Goal: Download file/media

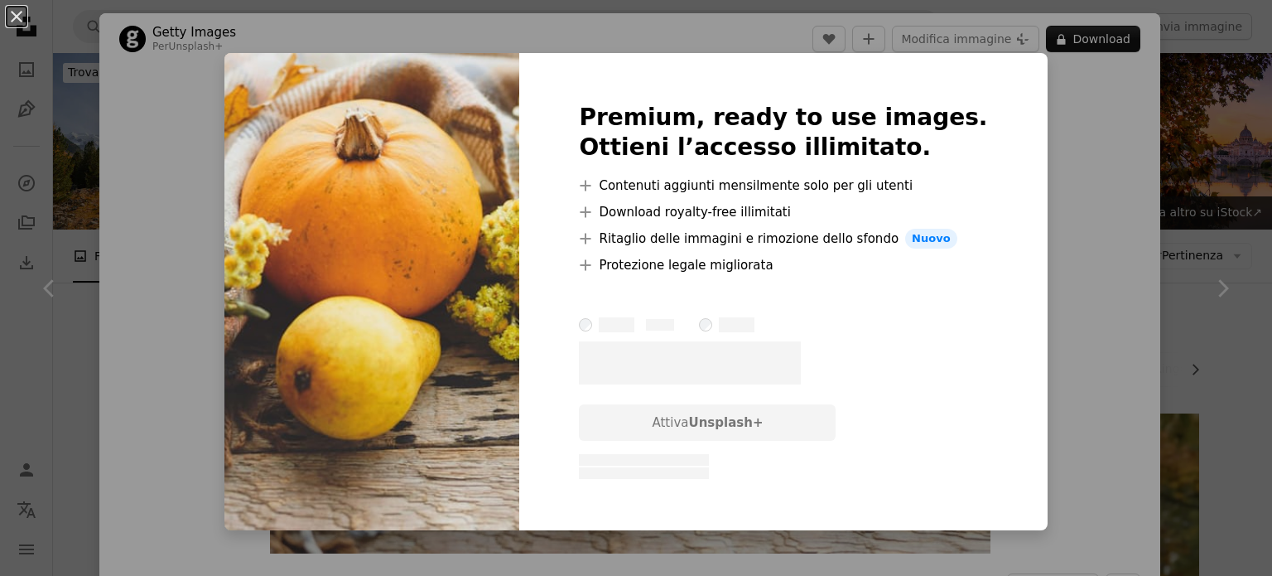
scroll to position [9101, 0]
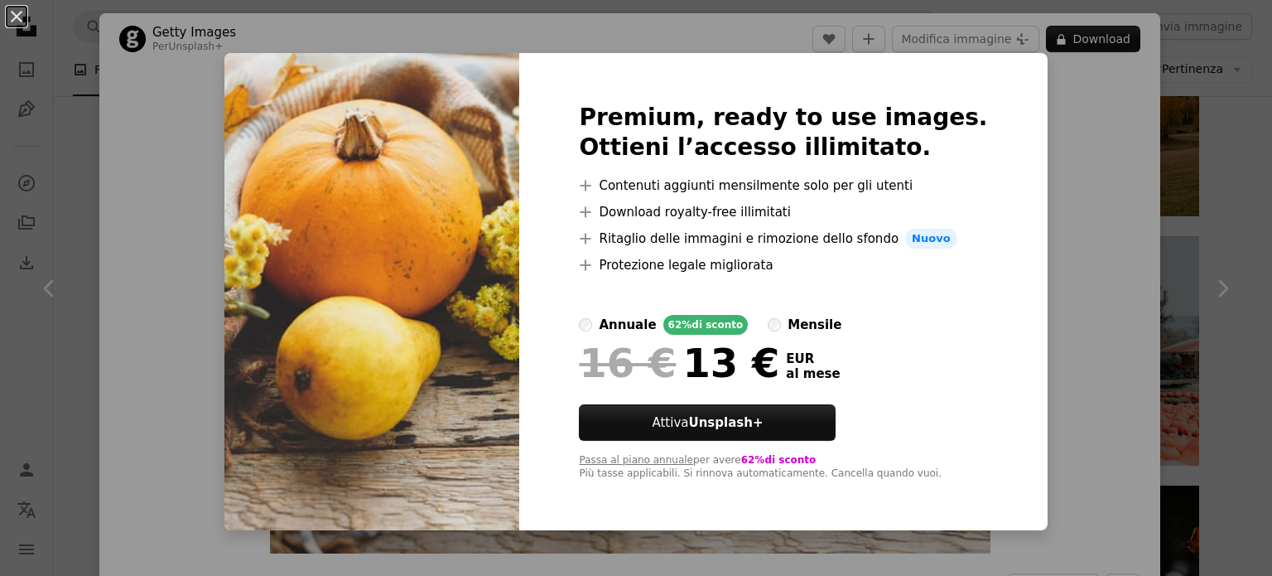
click at [1086, 118] on div "An X shape Premium, ready to use images. Ottieni l’accesso illimitato. A plus s…" at bounding box center [636, 288] width 1272 height 576
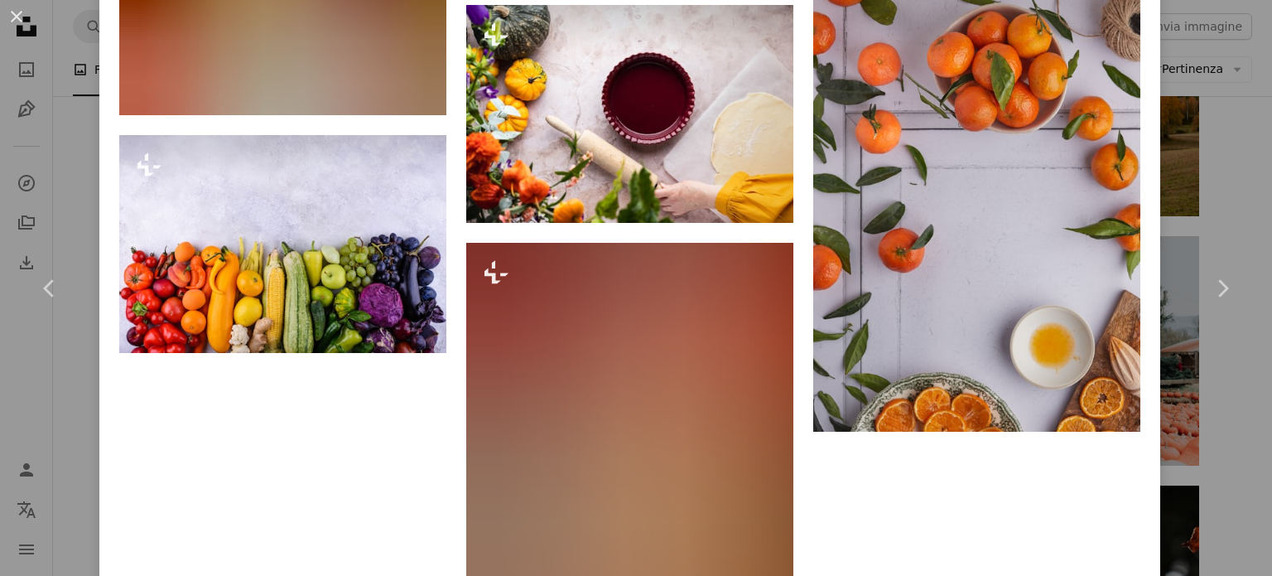
scroll to position [20593, 0]
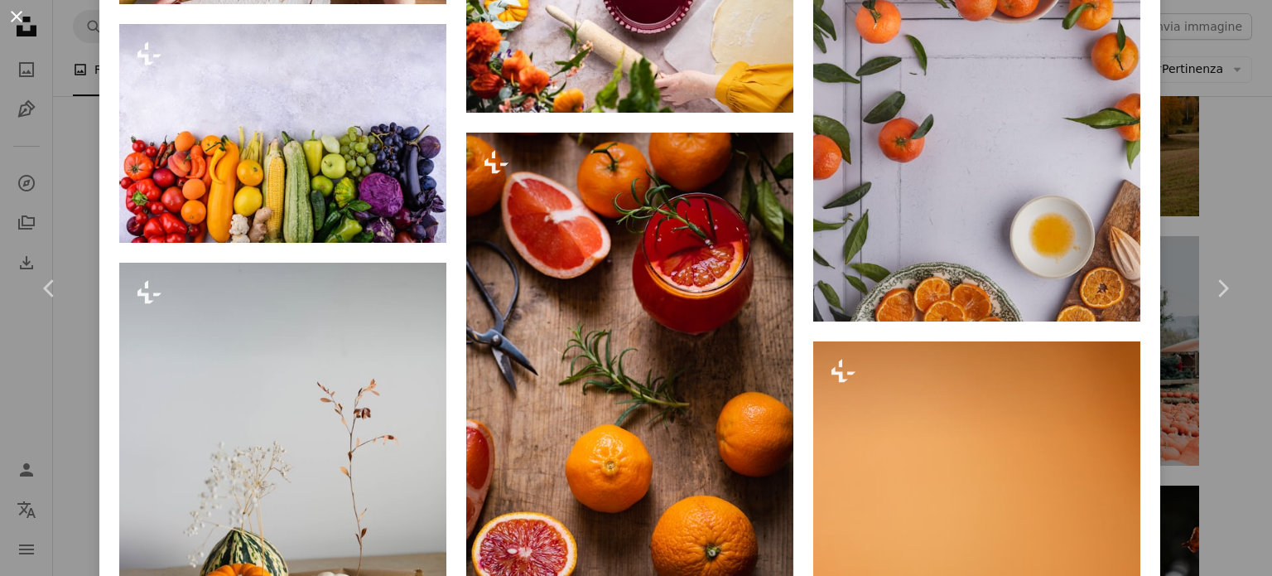
click at [8, 12] on button "An X shape" at bounding box center [17, 17] width 20 height 20
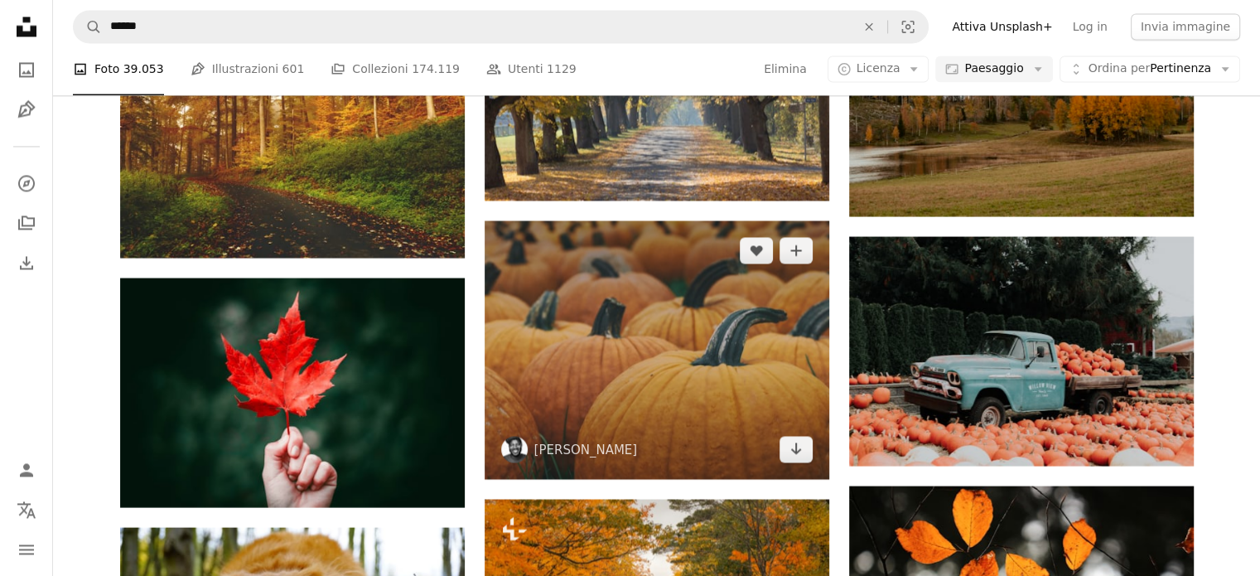
click at [604, 220] on img at bounding box center [656, 349] width 345 height 258
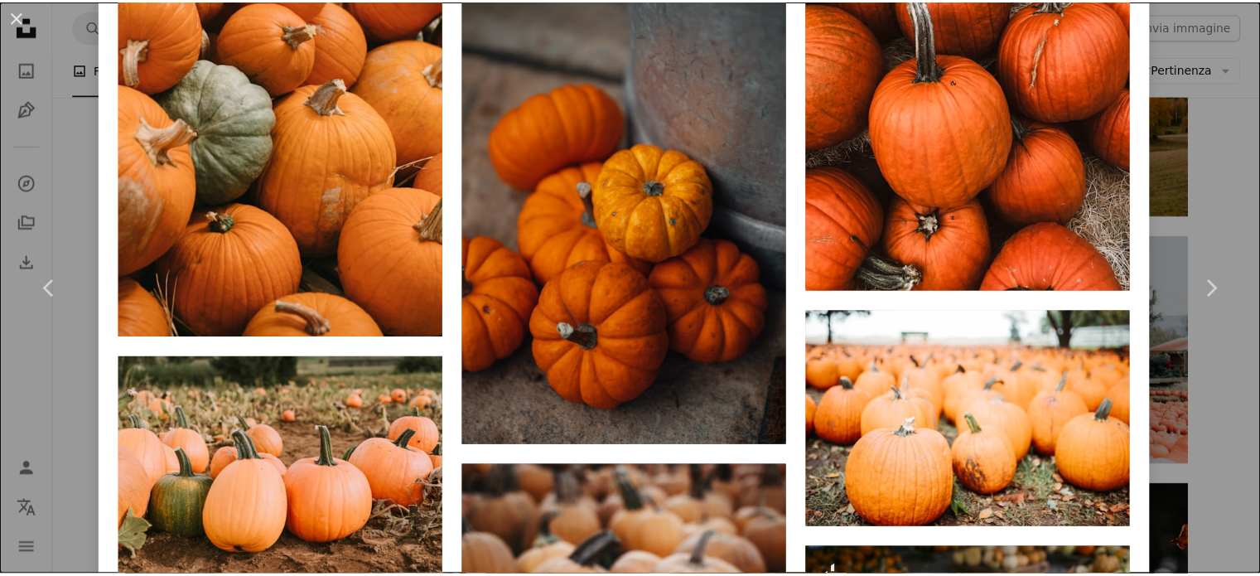
scroll to position [6390, 0]
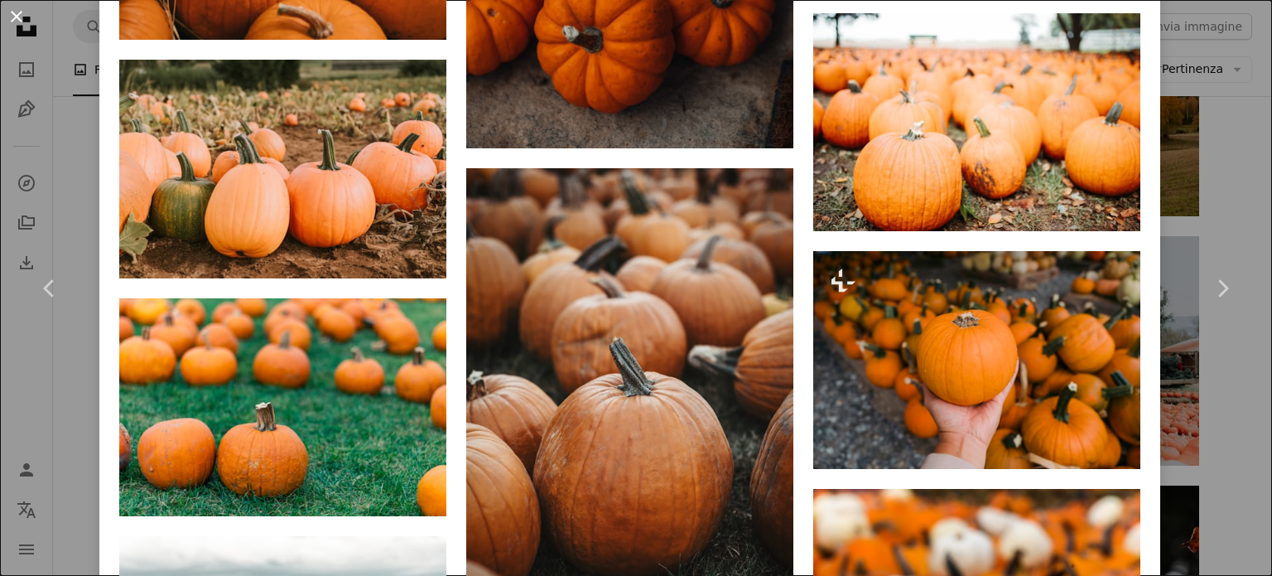
click at [14, 16] on button "An X shape" at bounding box center [17, 17] width 20 height 20
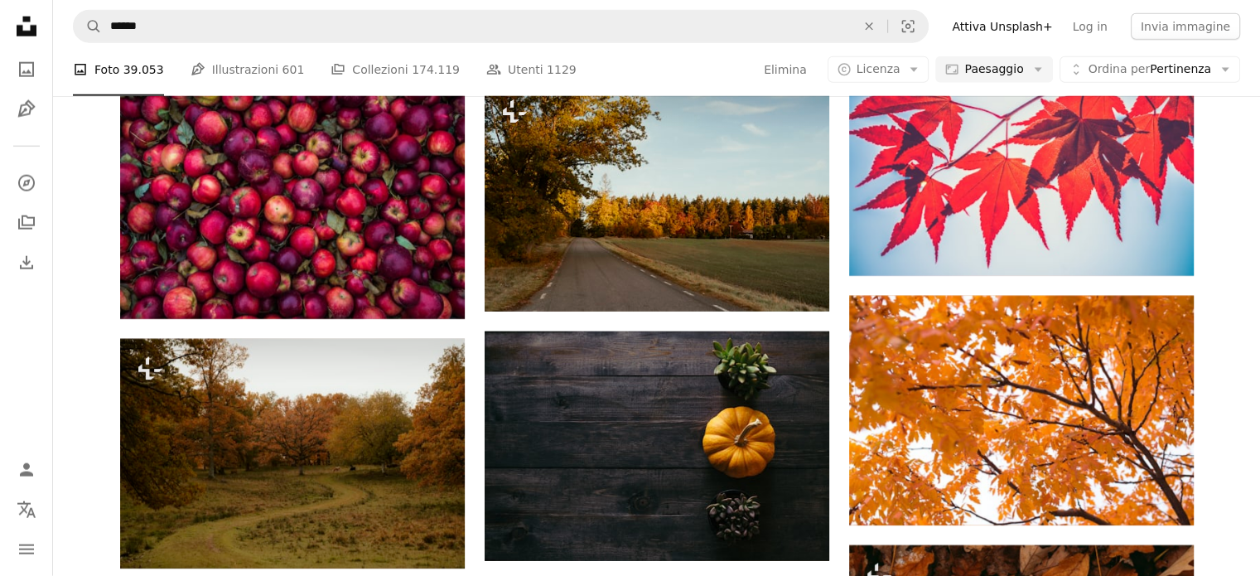
scroll to position [10524, 0]
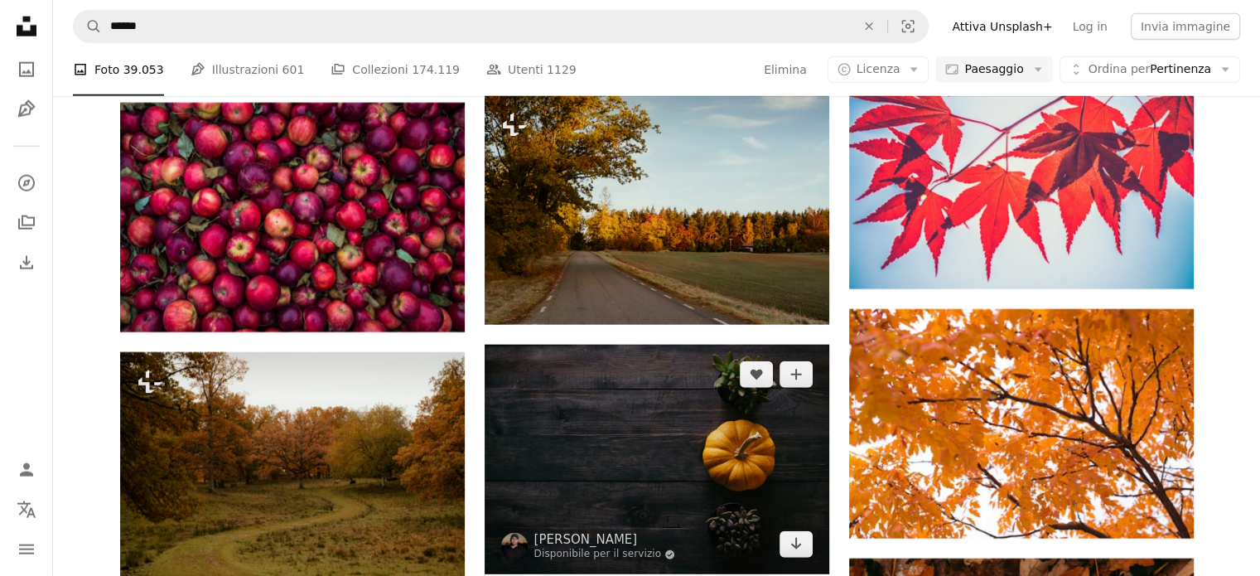
click at [542, 345] on img at bounding box center [656, 459] width 345 height 229
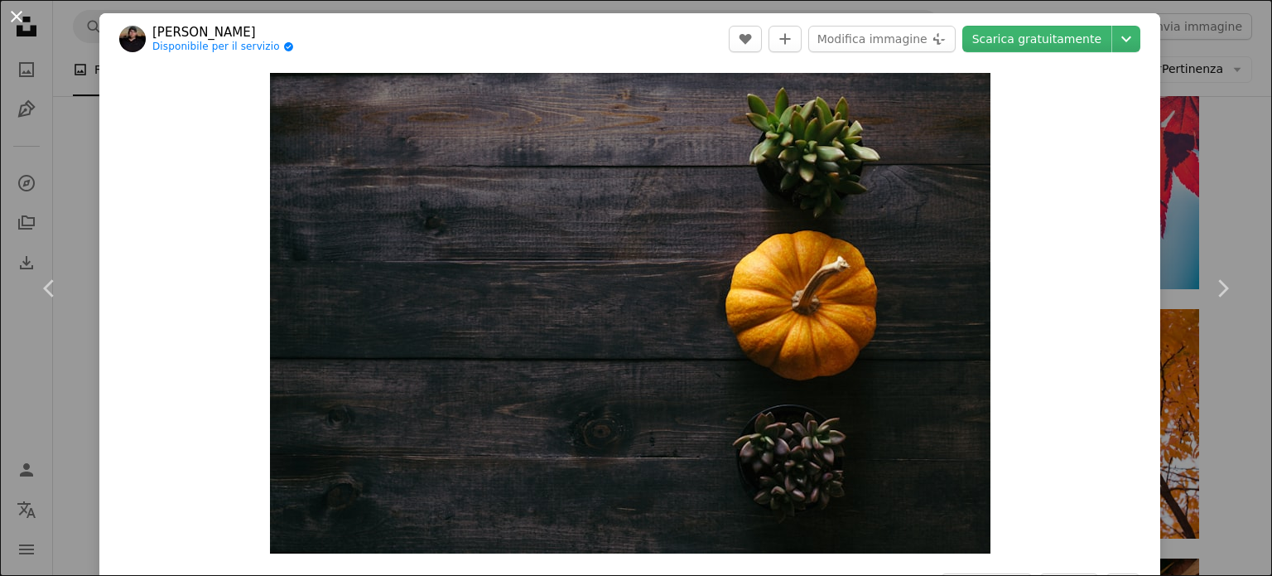
click at [17, 21] on button "An X shape" at bounding box center [17, 17] width 20 height 20
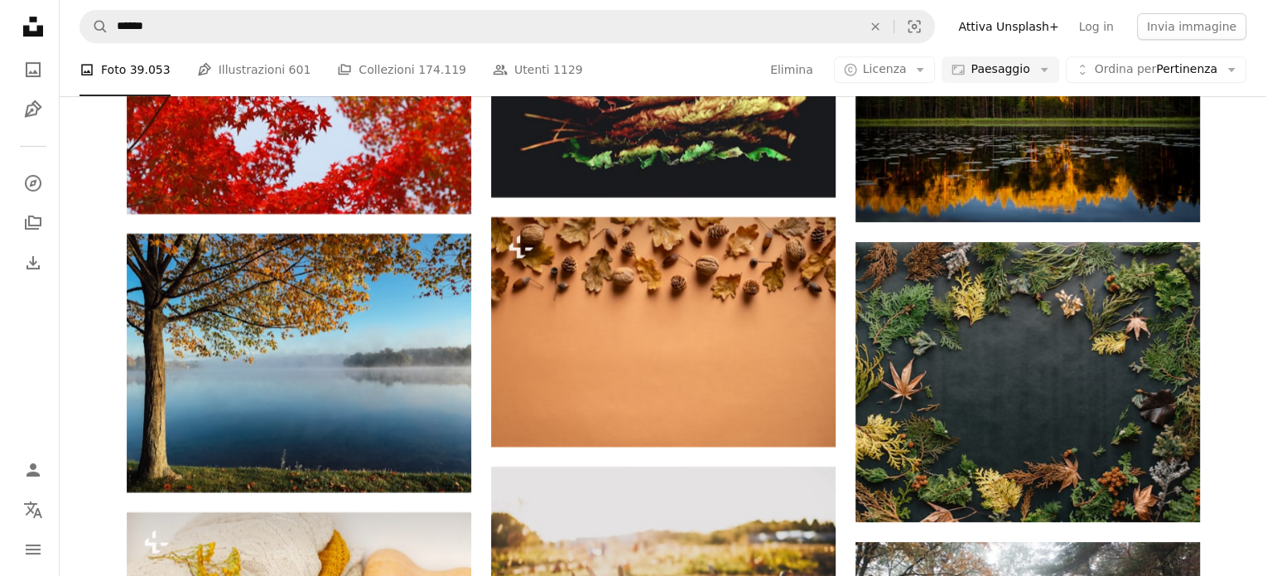
scroll to position [13048, 0]
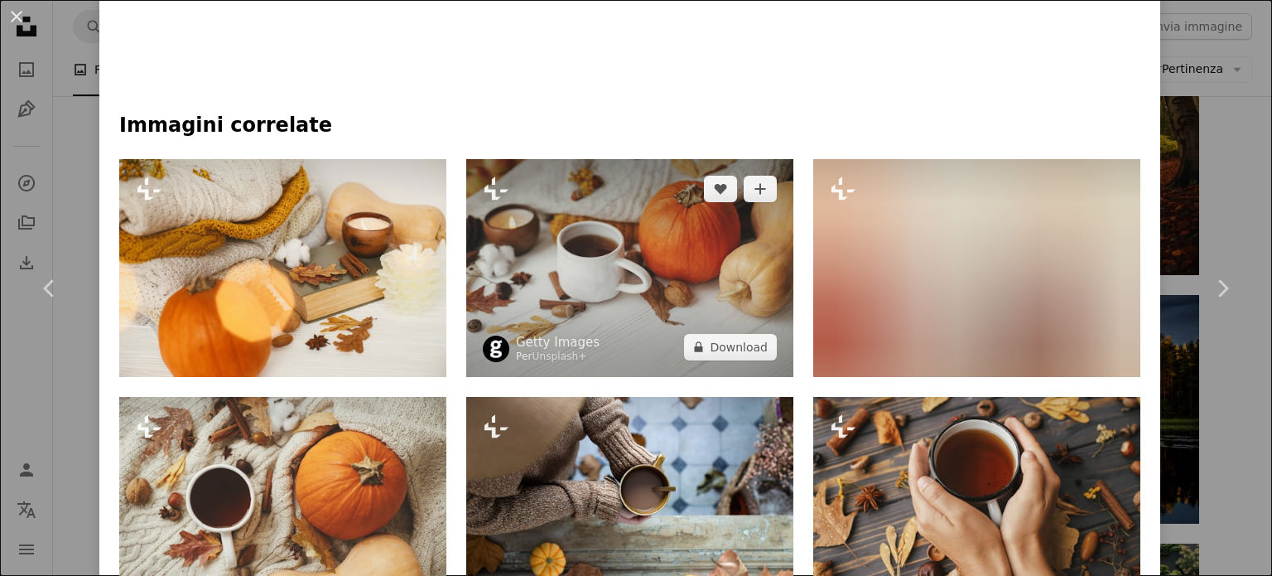
scroll to position [1029, 0]
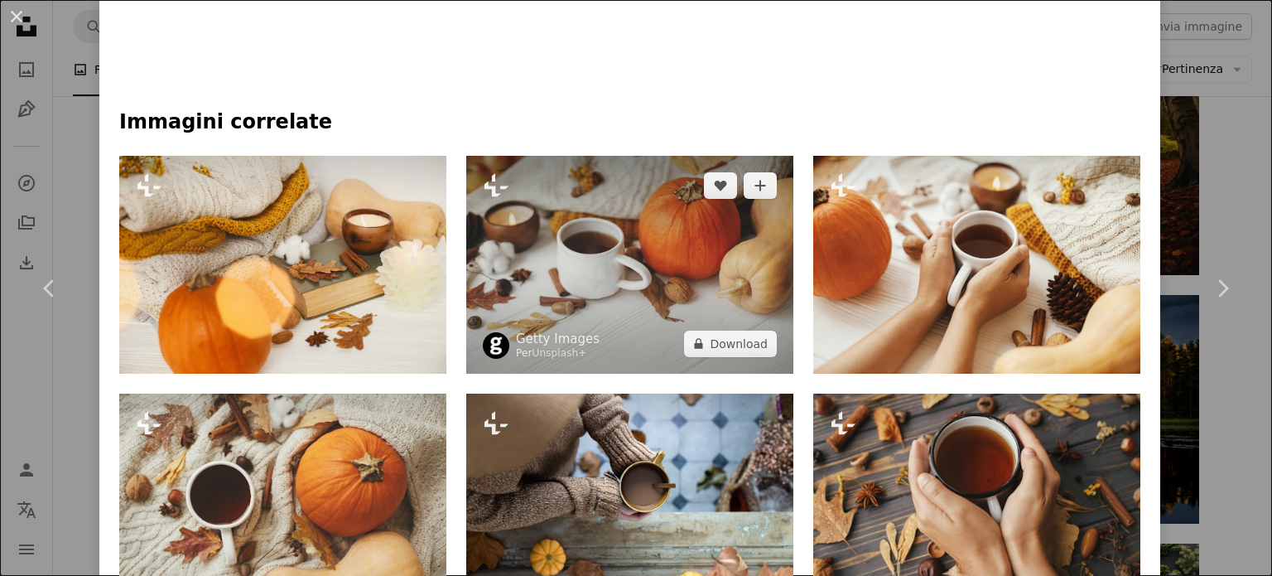
click at [570, 266] on img at bounding box center [629, 265] width 327 height 218
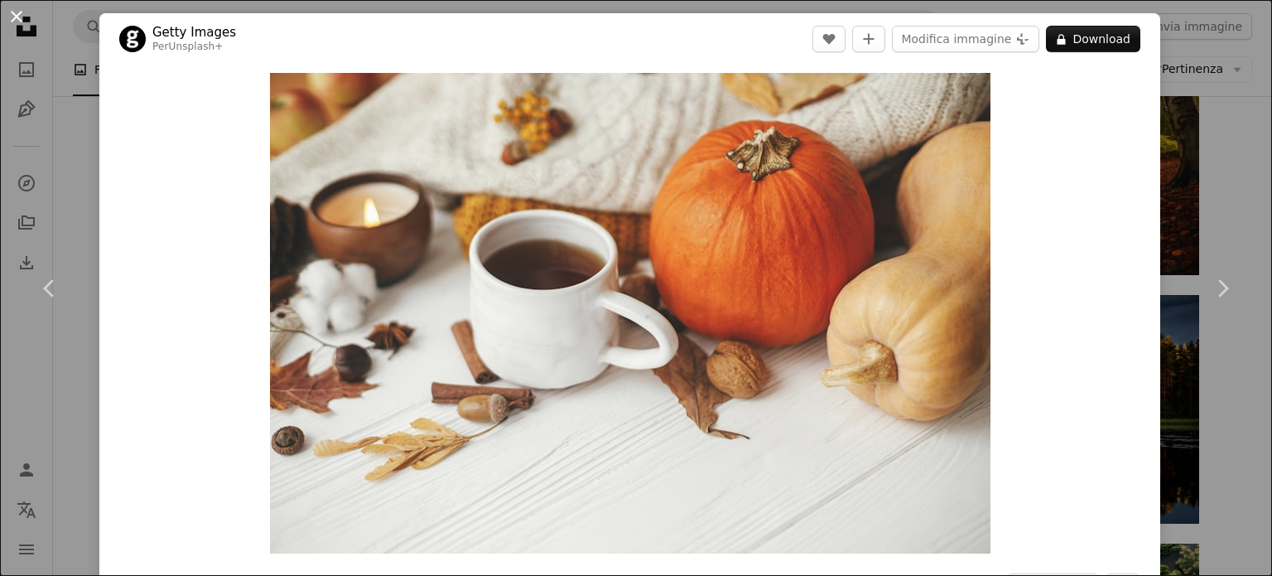
click at [17, 19] on button "An X shape" at bounding box center [17, 17] width 20 height 20
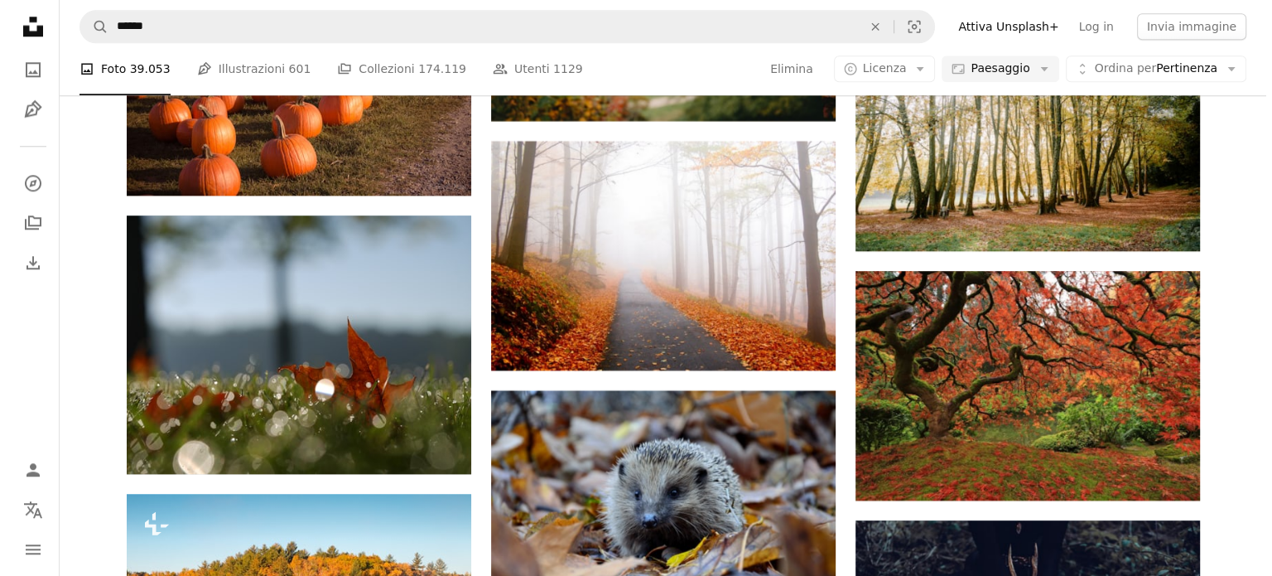
scroll to position [14458, 0]
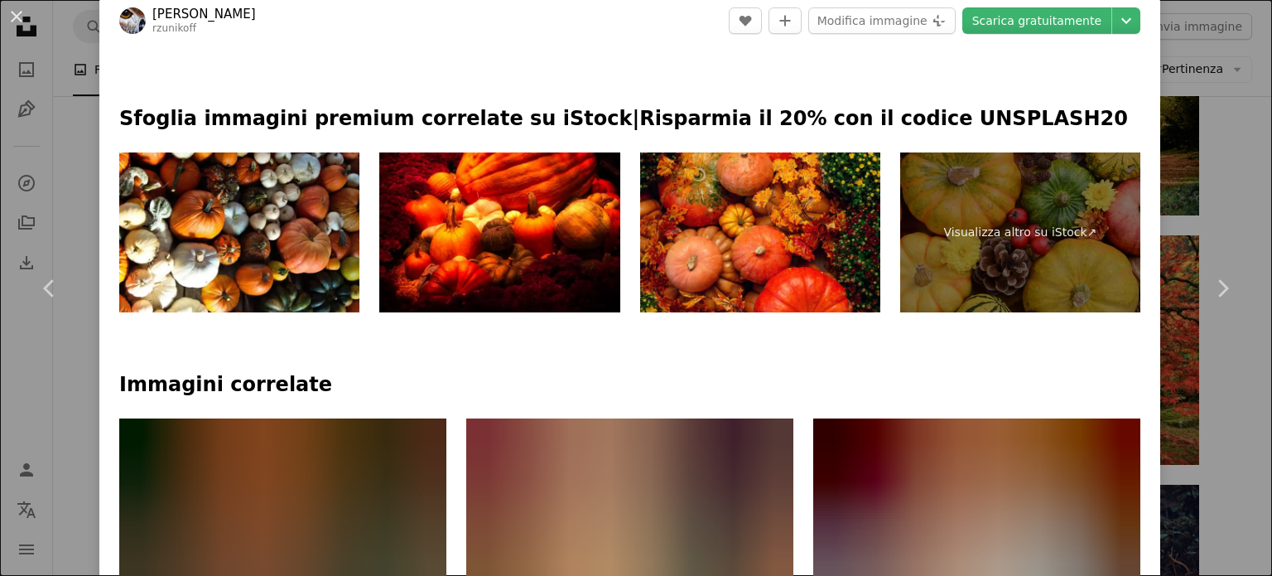
scroll to position [699, 0]
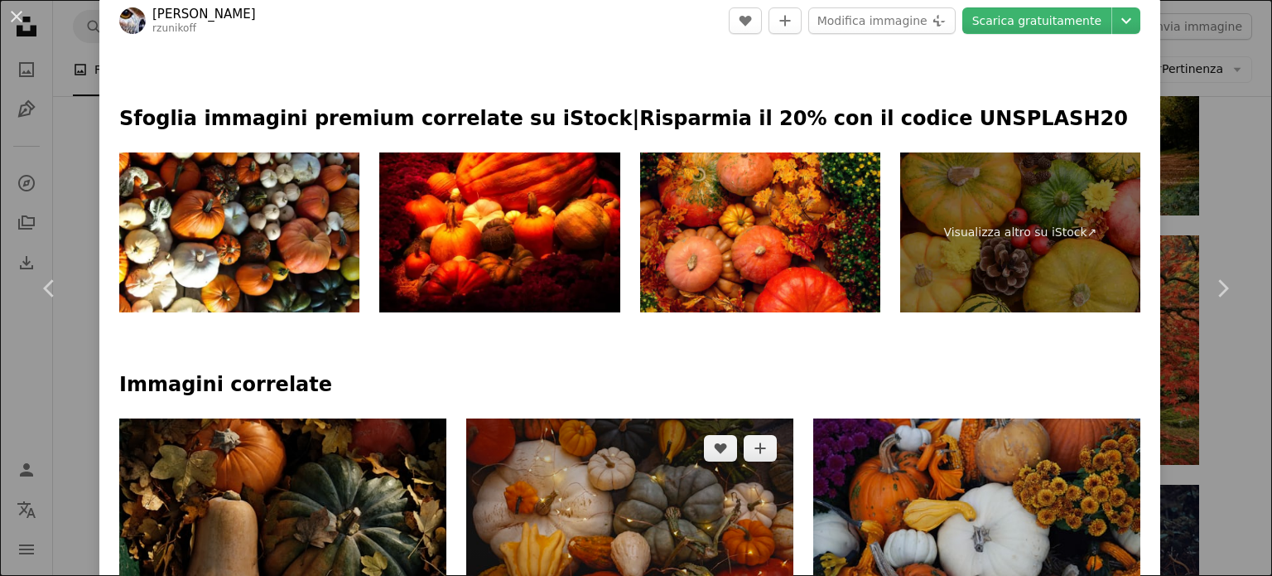
click at [643, 418] on img at bounding box center [629, 527] width 327 height 218
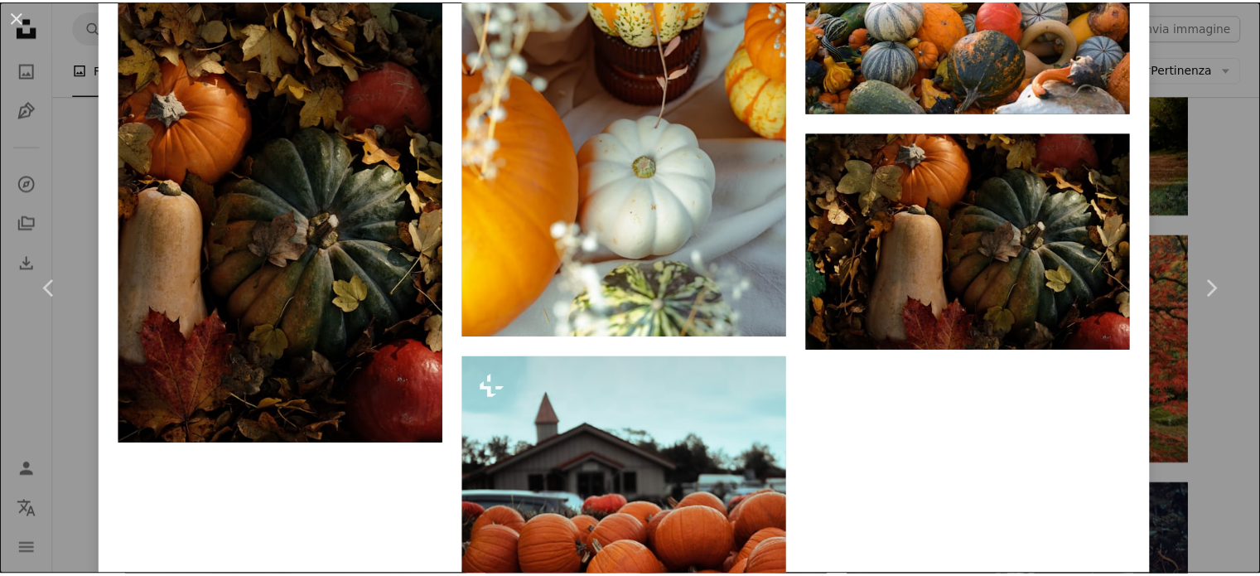
scroll to position [3163, 0]
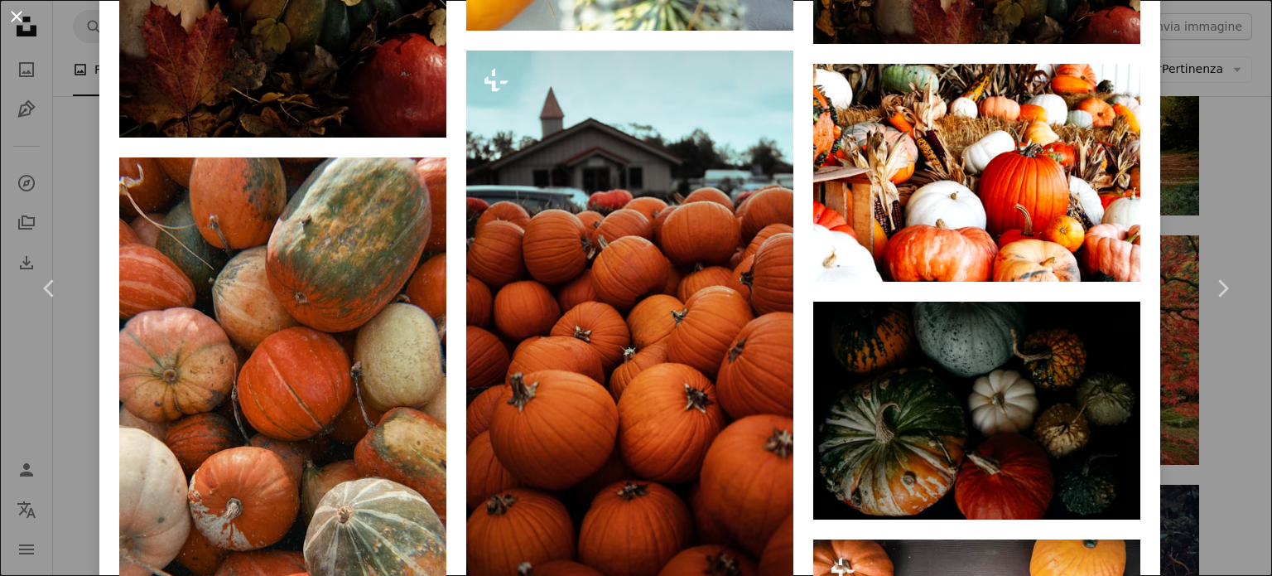
click at [12, 13] on button "An X shape" at bounding box center [17, 17] width 20 height 20
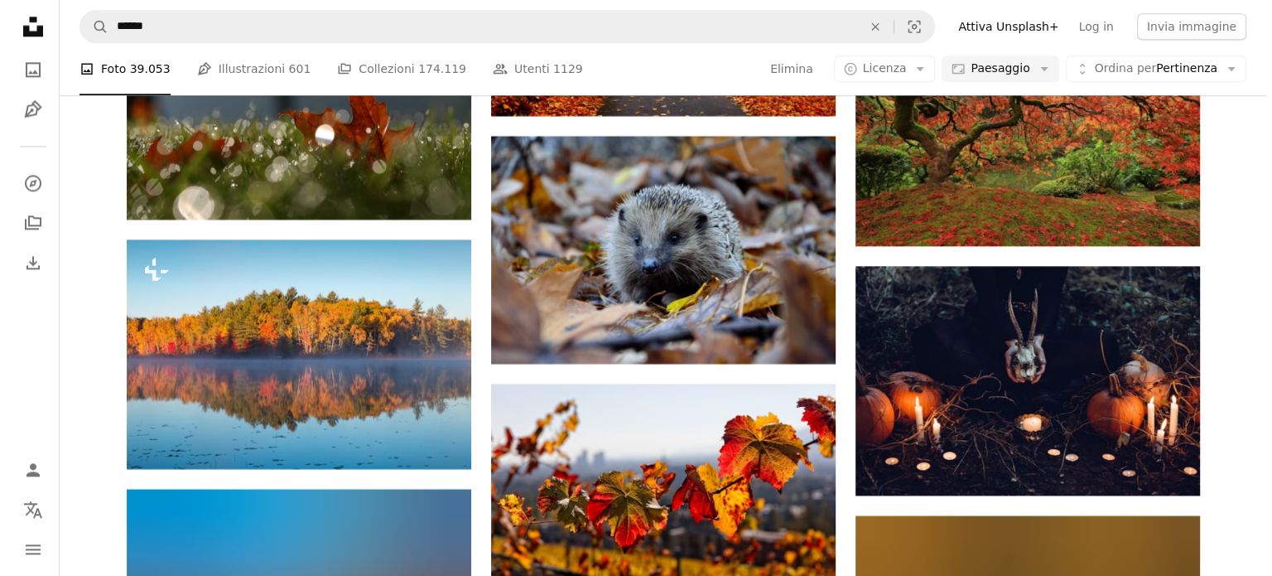
scroll to position [14676, 0]
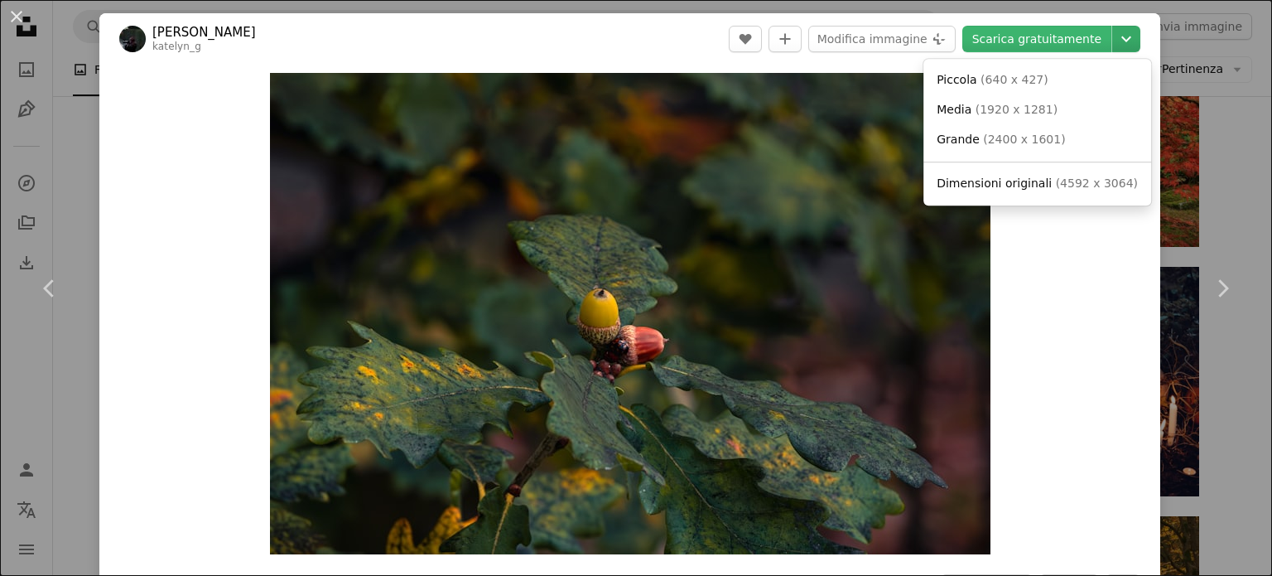
click at [1115, 34] on icon "Chevron down" at bounding box center [1126, 39] width 27 height 20
click at [1057, 112] on link "Media ( 1920 x 1281 )" at bounding box center [1037, 110] width 214 height 30
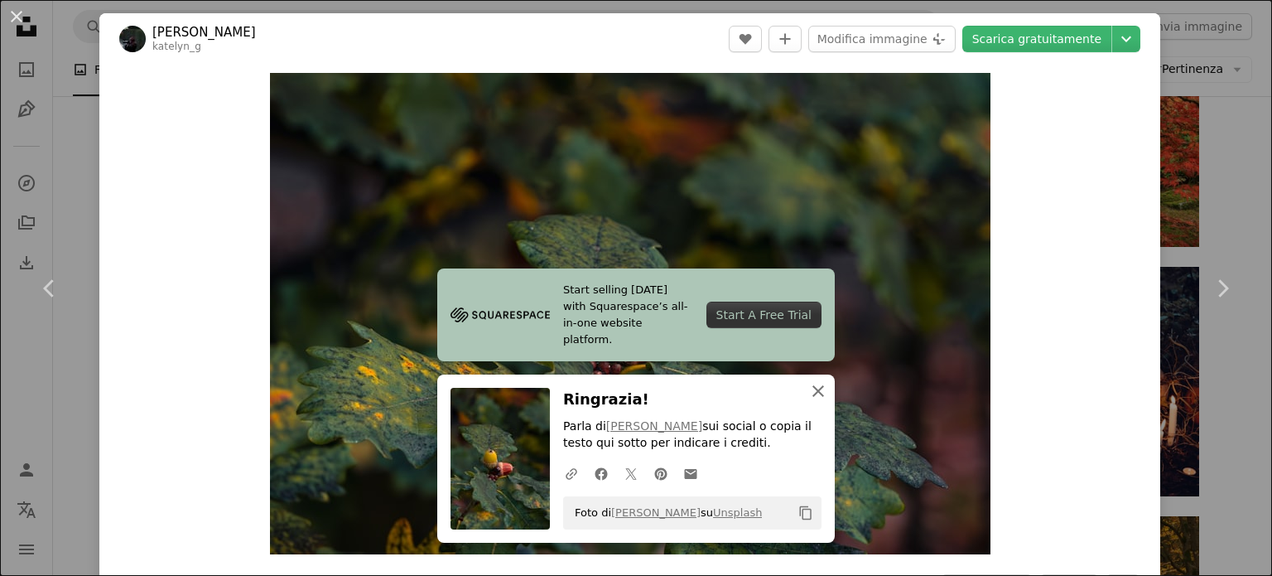
click at [812, 387] on icon "button" at bounding box center [818, 391] width 12 height 12
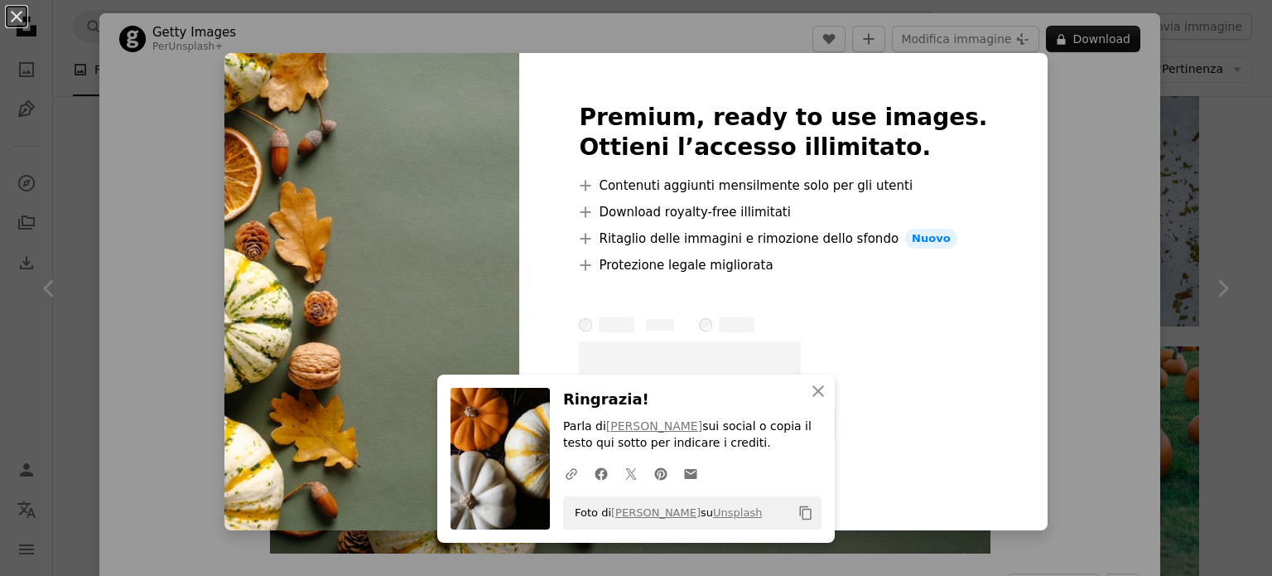
scroll to position [35416, 0]
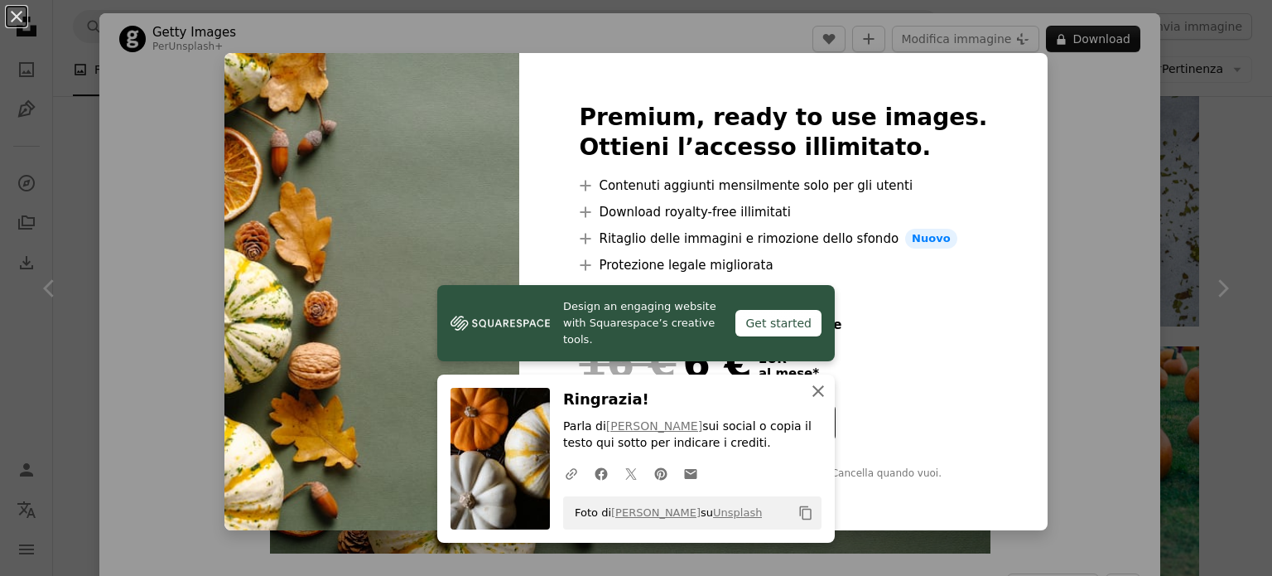
click at [812, 387] on icon "An X shape" at bounding box center [818, 391] width 20 height 20
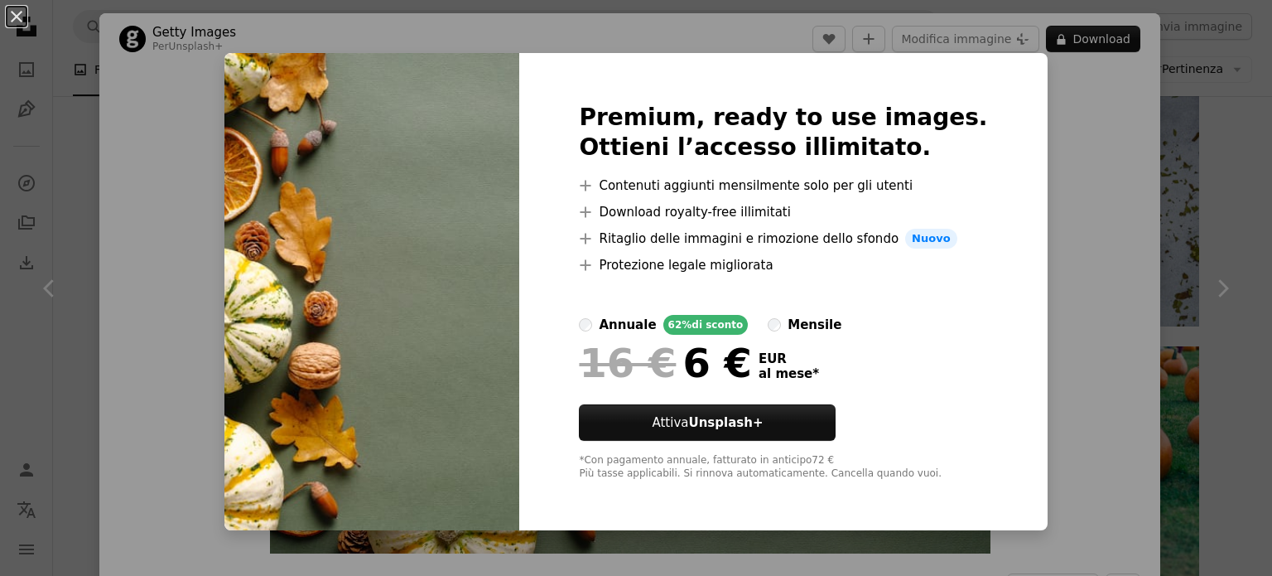
click at [207, 205] on div "An X shape Premium, ready to use images. Ottieni l’accesso illimitato. A plus s…" at bounding box center [636, 288] width 1272 height 576
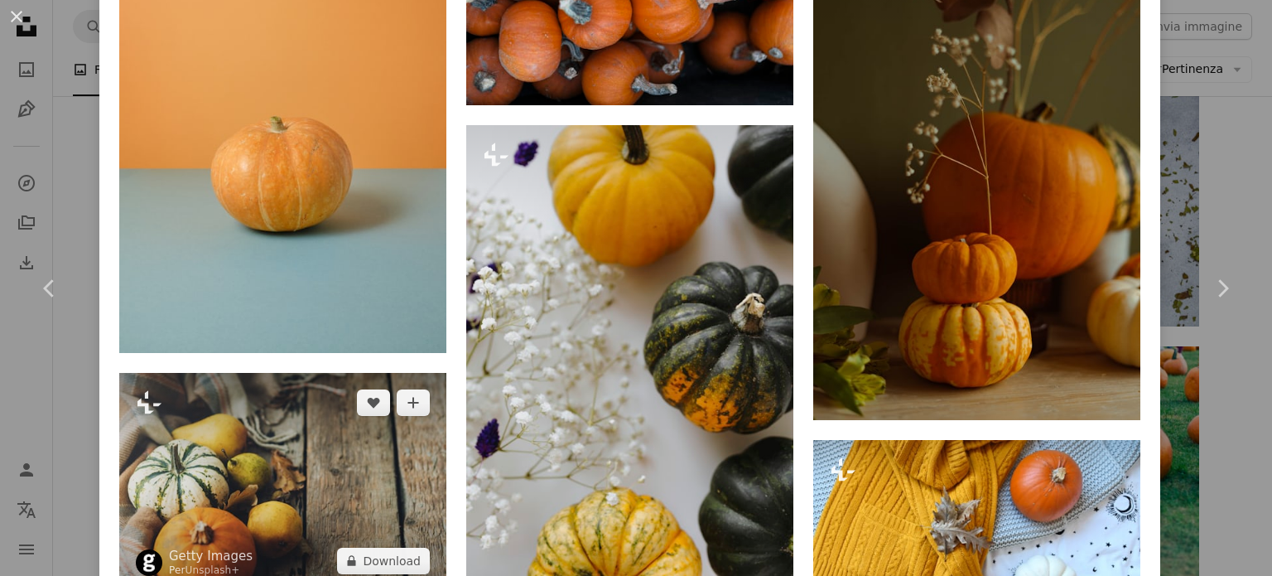
scroll to position [11967, 0]
click at [357, 373] on img at bounding box center [282, 482] width 327 height 218
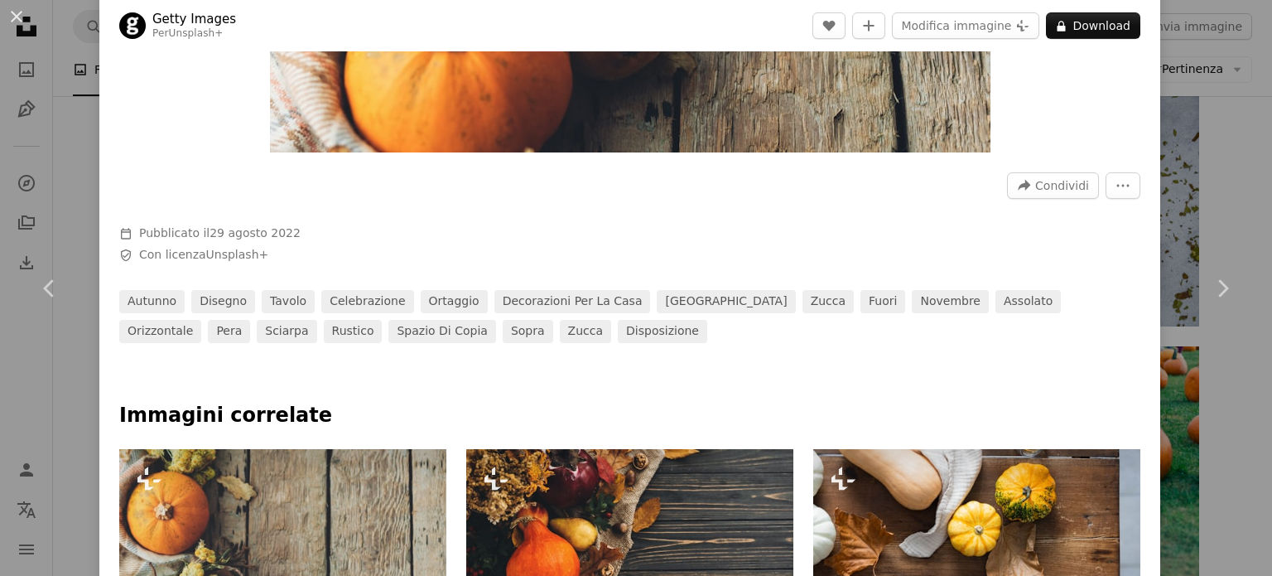
scroll to position [691, 0]
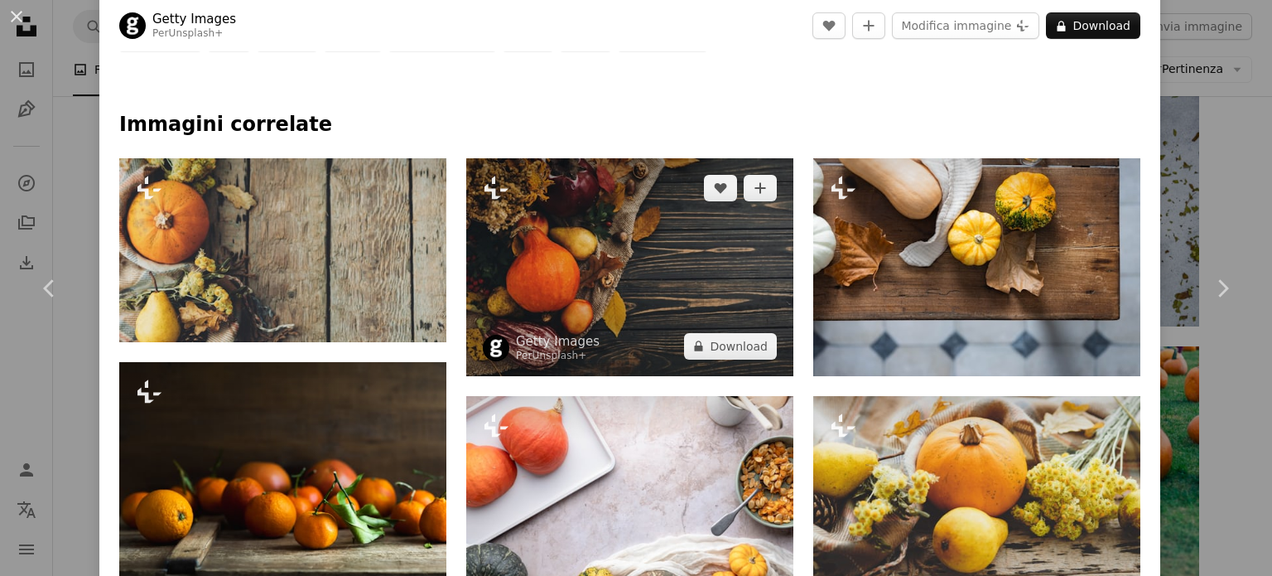
click at [658, 249] on img at bounding box center [629, 267] width 327 height 218
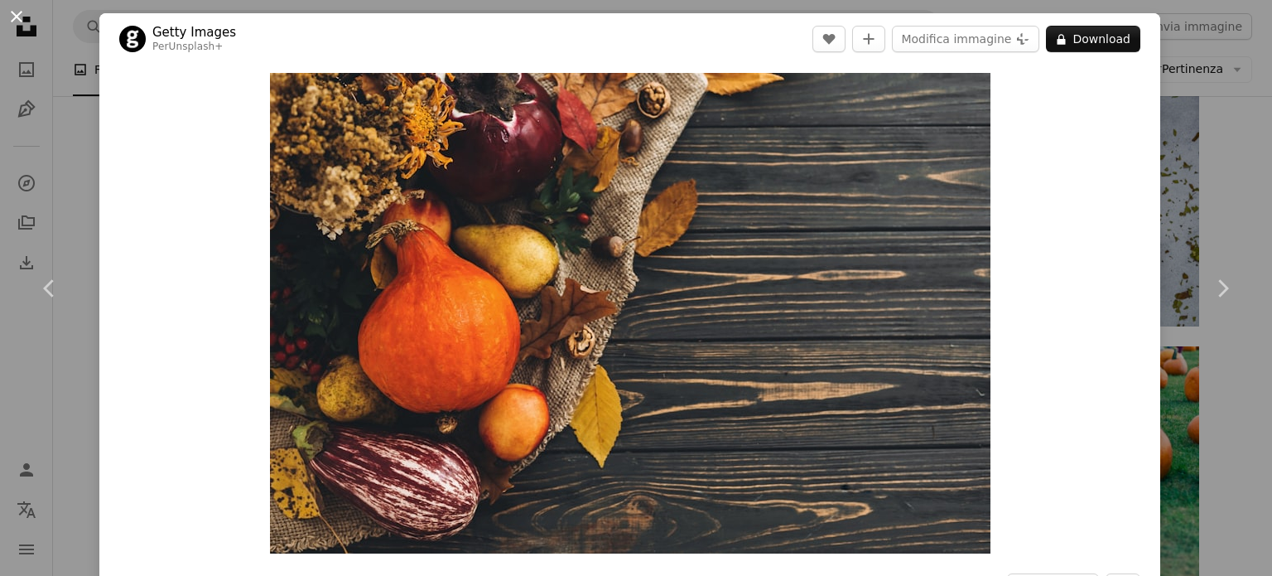
click at [10, 15] on button "An X shape" at bounding box center [17, 17] width 20 height 20
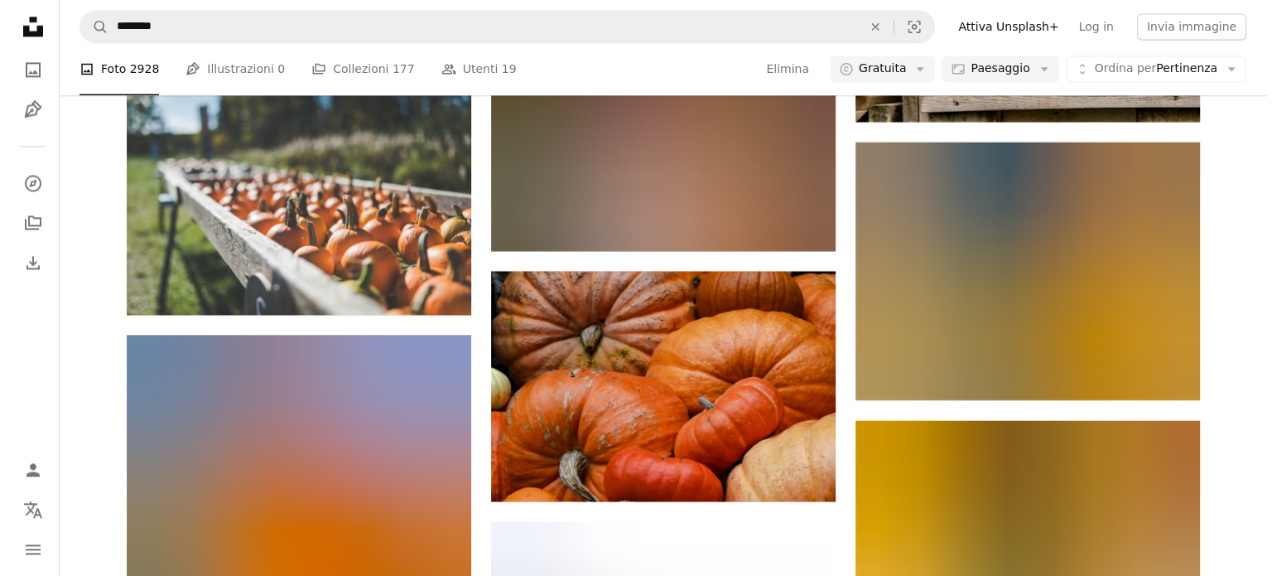
scroll to position [39922, 0]
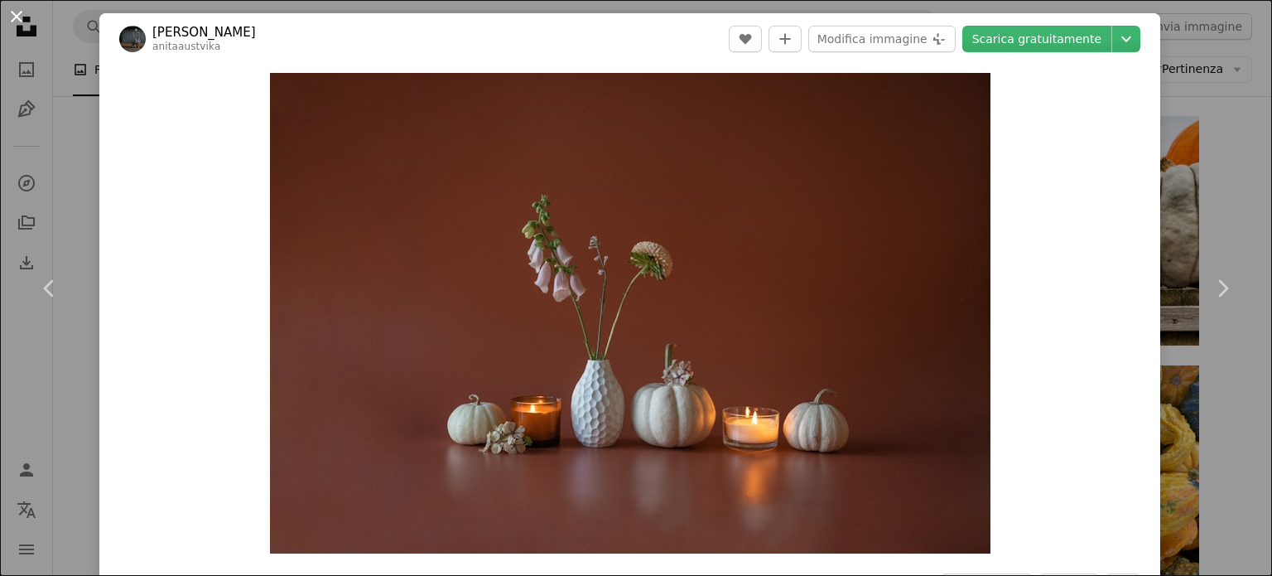
click at [17, 21] on button "An X shape" at bounding box center [17, 17] width 20 height 20
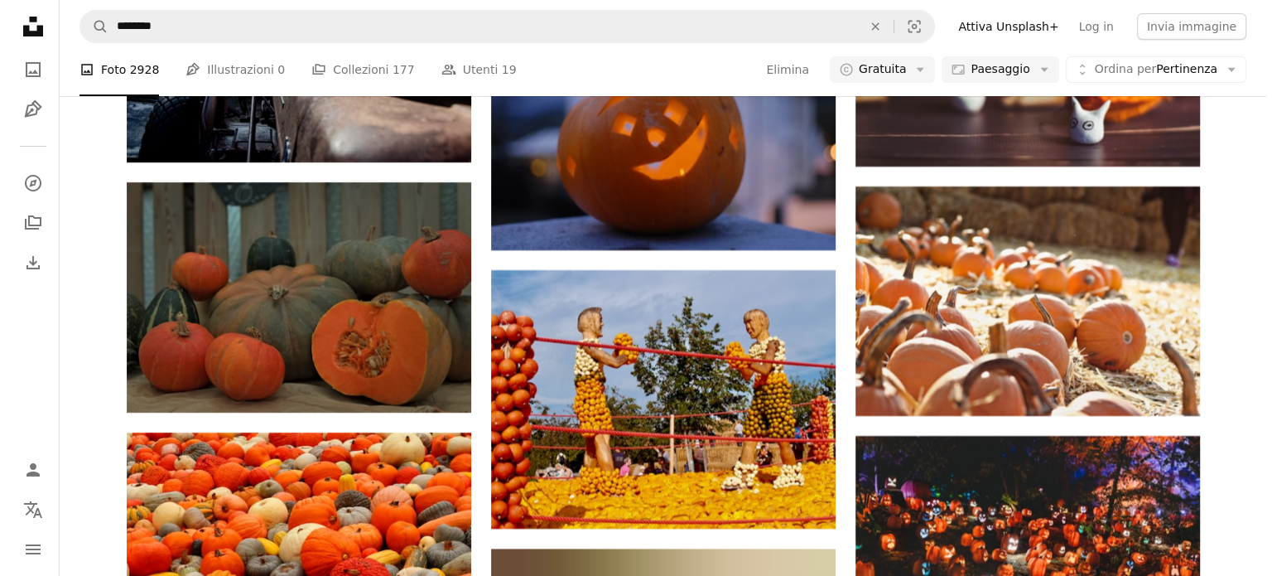
scroll to position [50599, 0]
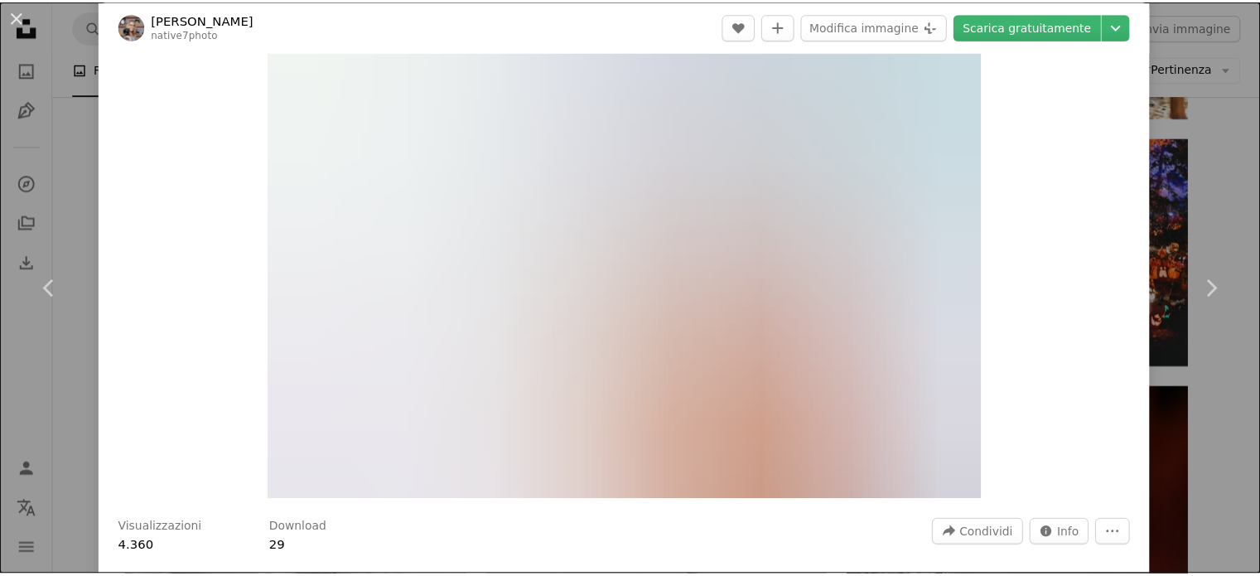
scroll to position [28, 0]
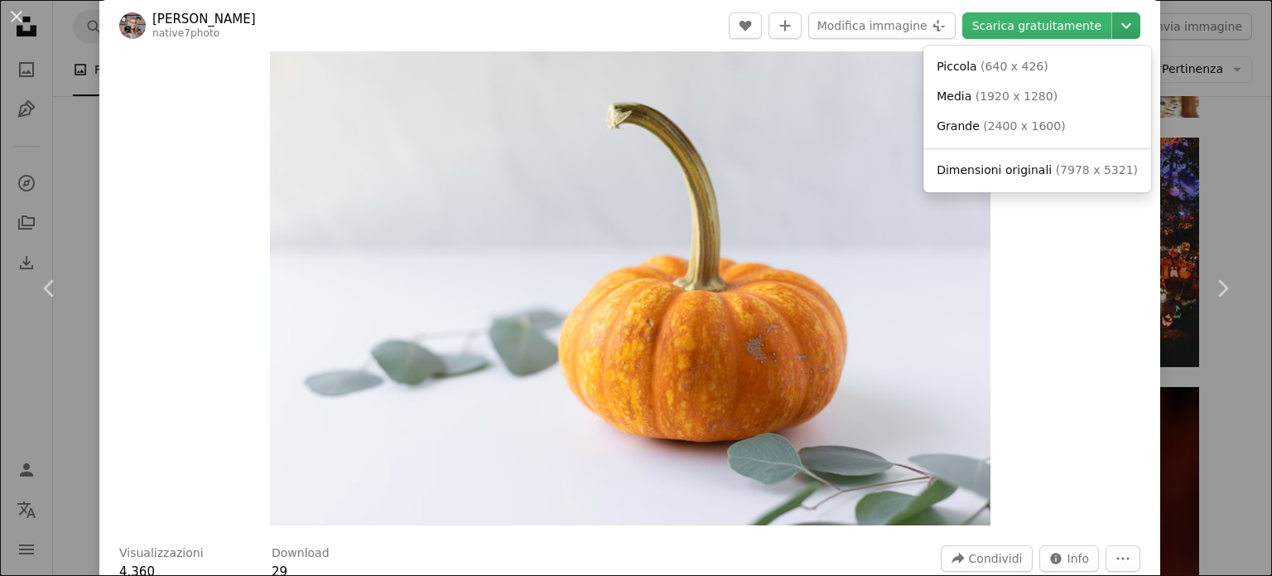
click at [1113, 22] on icon "Chevron down" at bounding box center [1126, 26] width 27 height 20
click at [1060, 97] on link "Media ( 1920 x 1280 )" at bounding box center [1037, 97] width 214 height 30
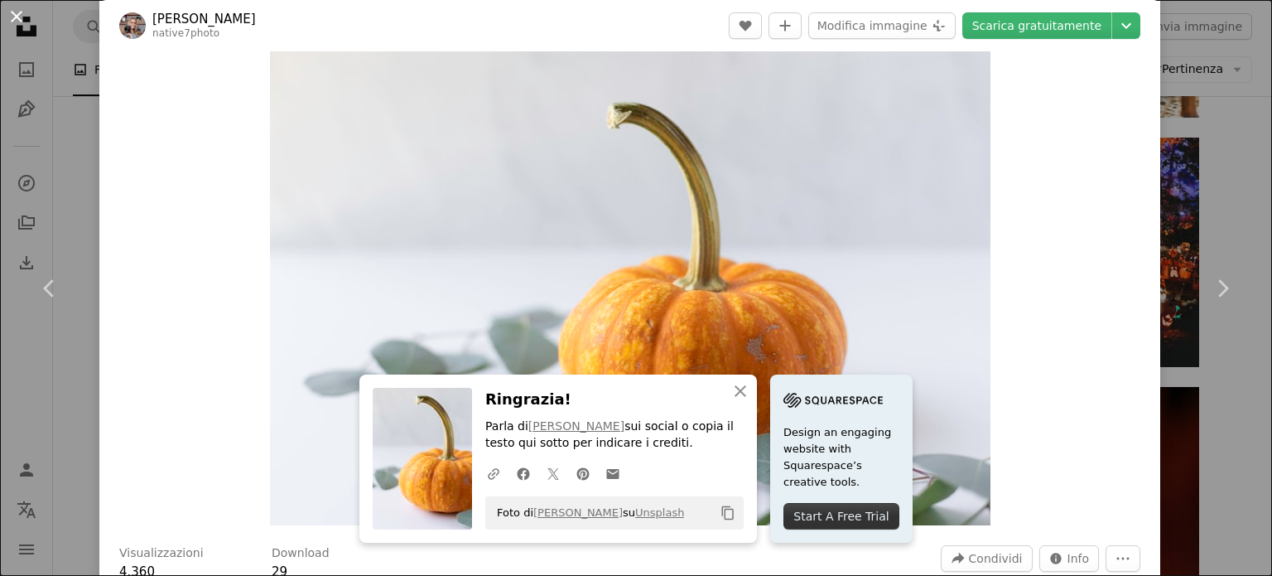
click at [22, 10] on button "An X shape" at bounding box center [17, 17] width 20 height 20
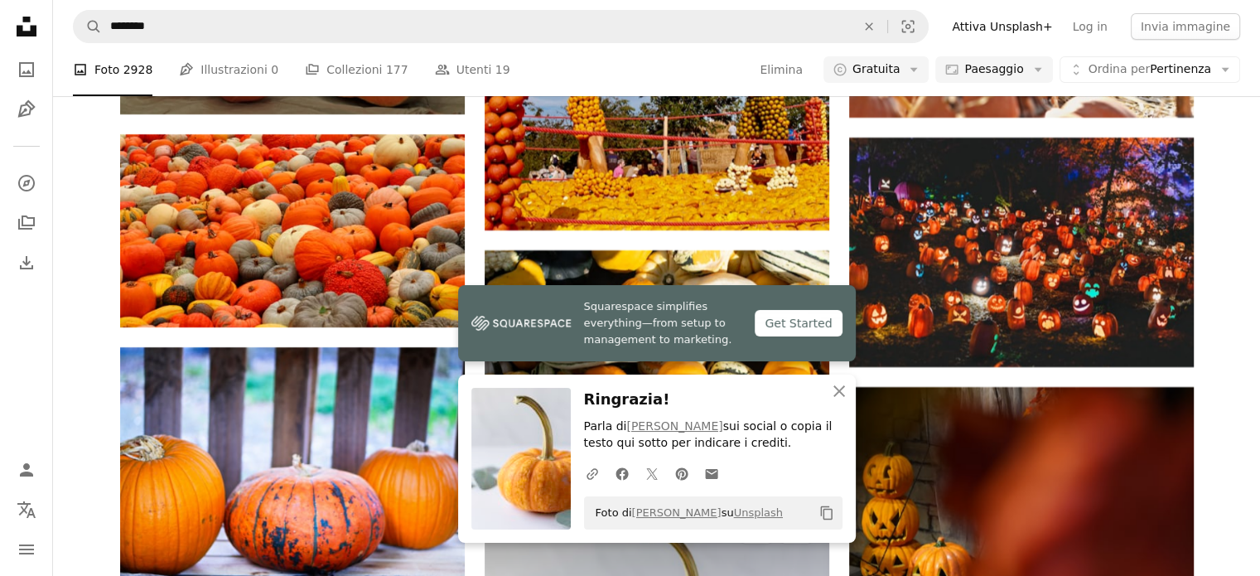
scroll to position [50791, 0]
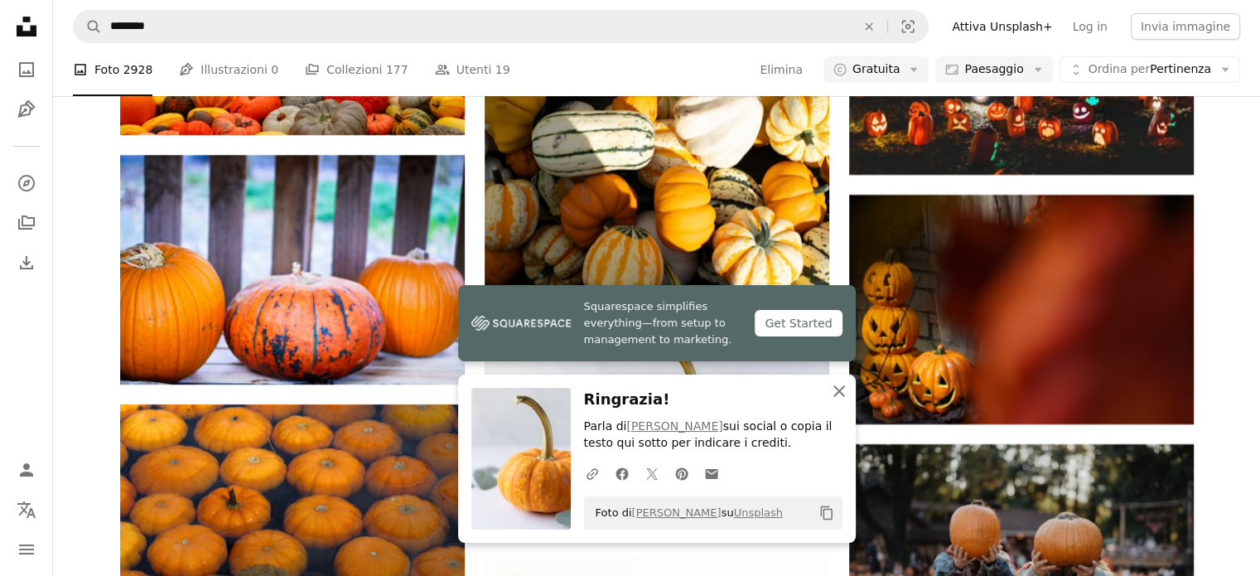
click at [832, 393] on icon "An X shape" at bounding box center [839, 391] width 20 height 20
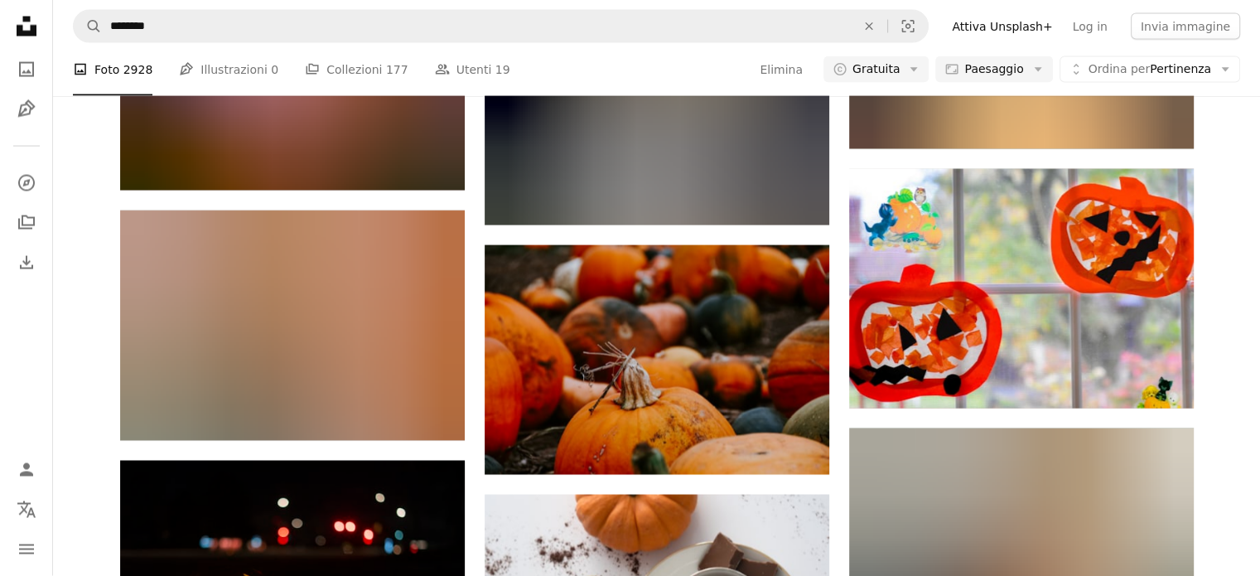
scroll to position [53810, 0]
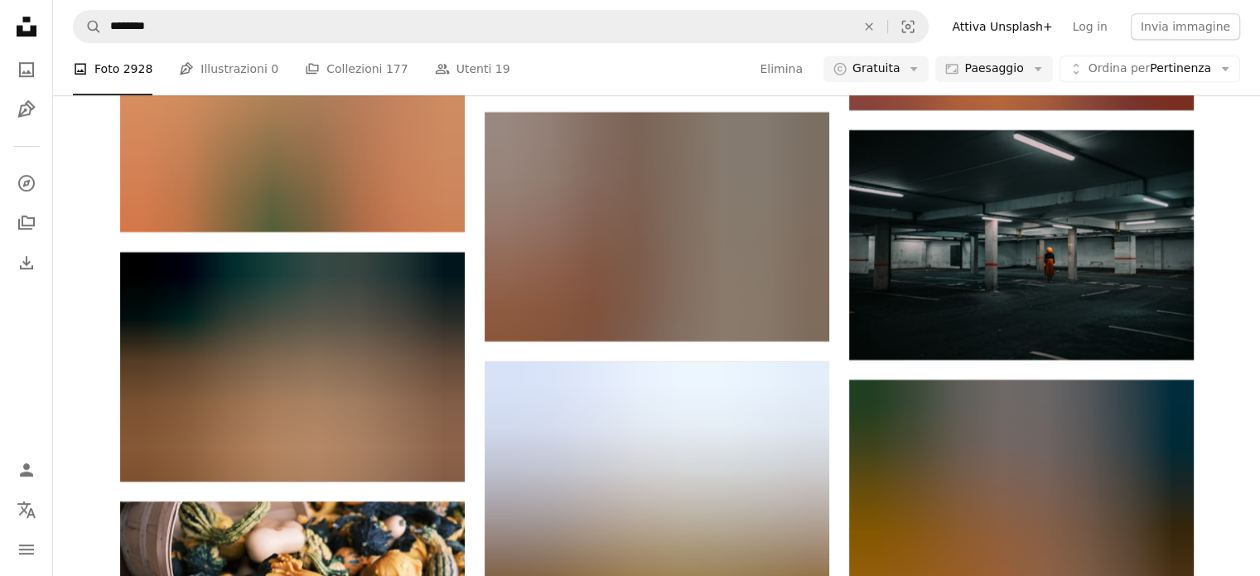
scroll to position [64119, 0]
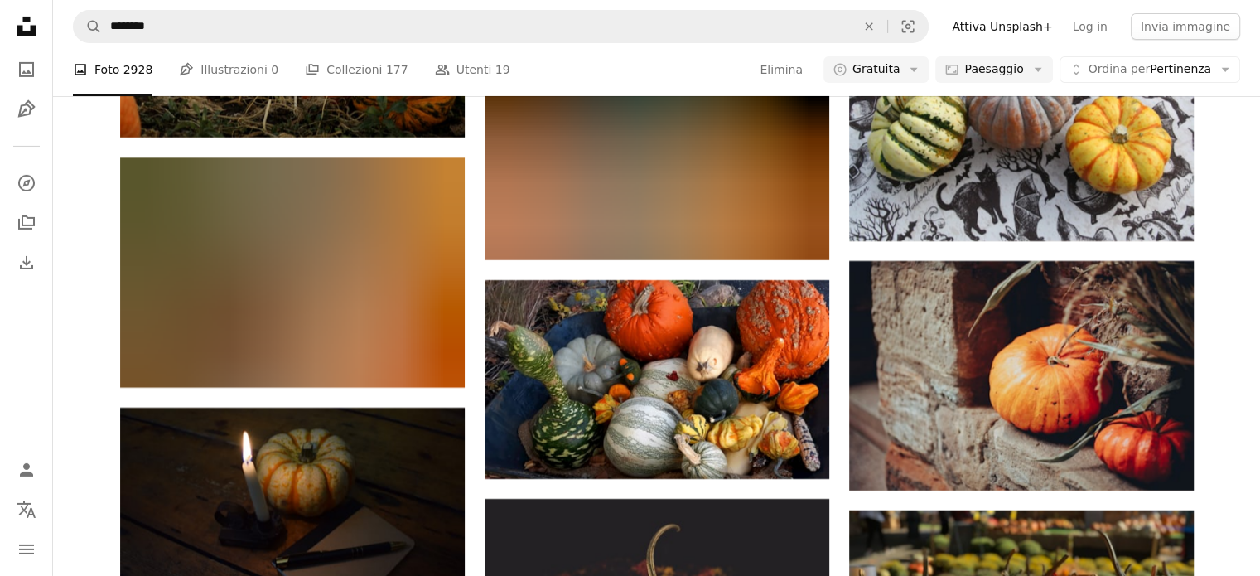
scroll to position [68540, 0]
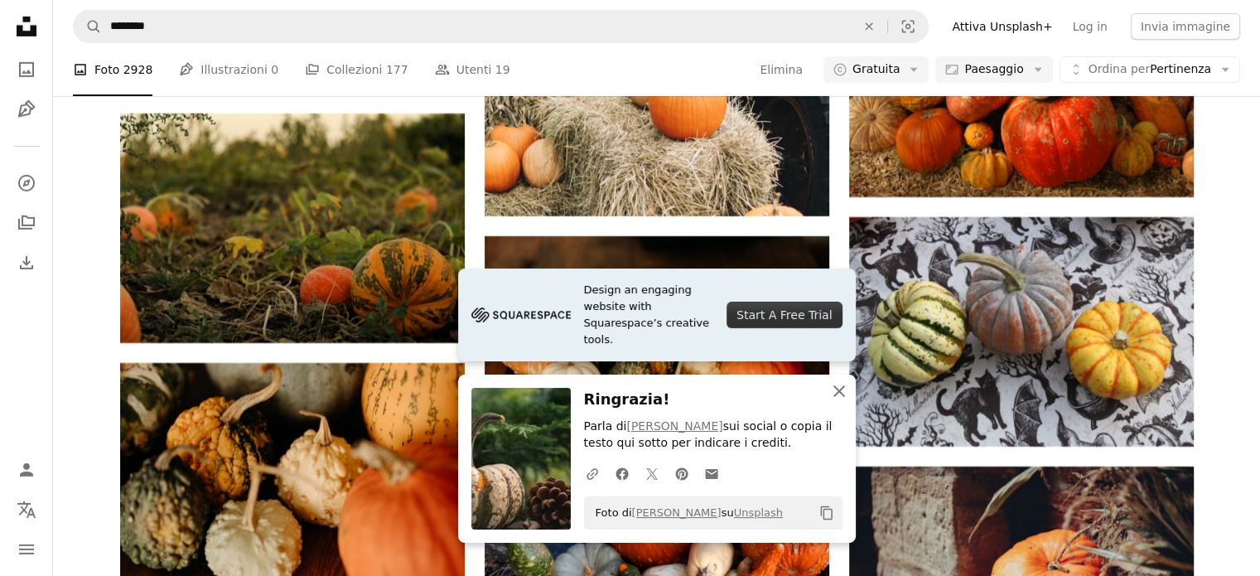
click at [844, 378] on button "An X shape Chiudi" at bounding box center [838, 390] width 33 height 33
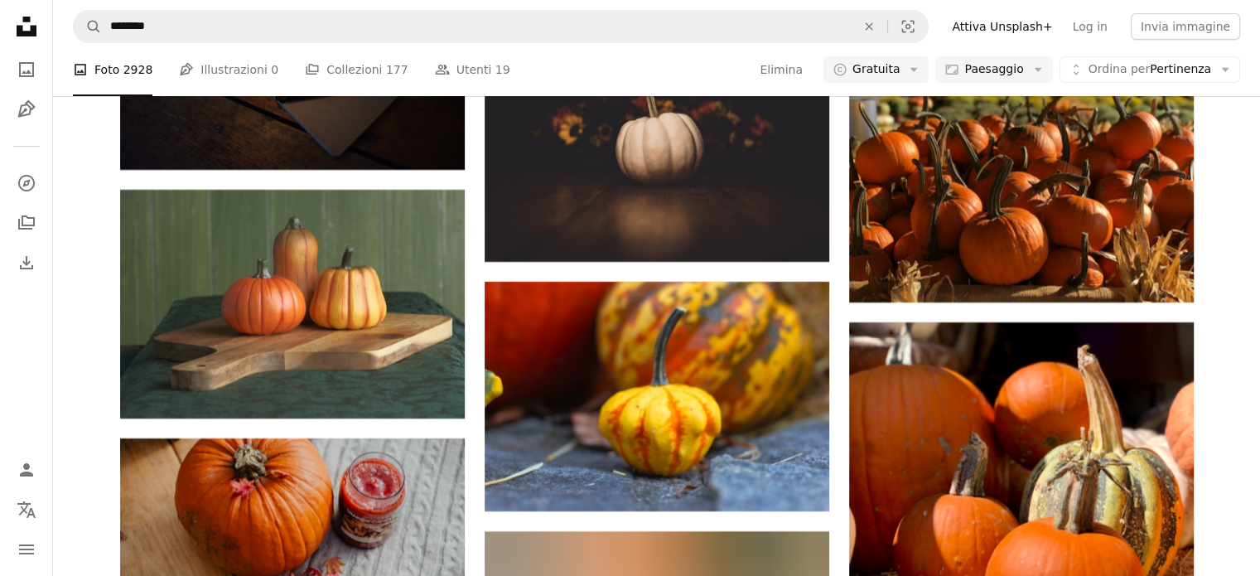
scroll to position [68913, 0]
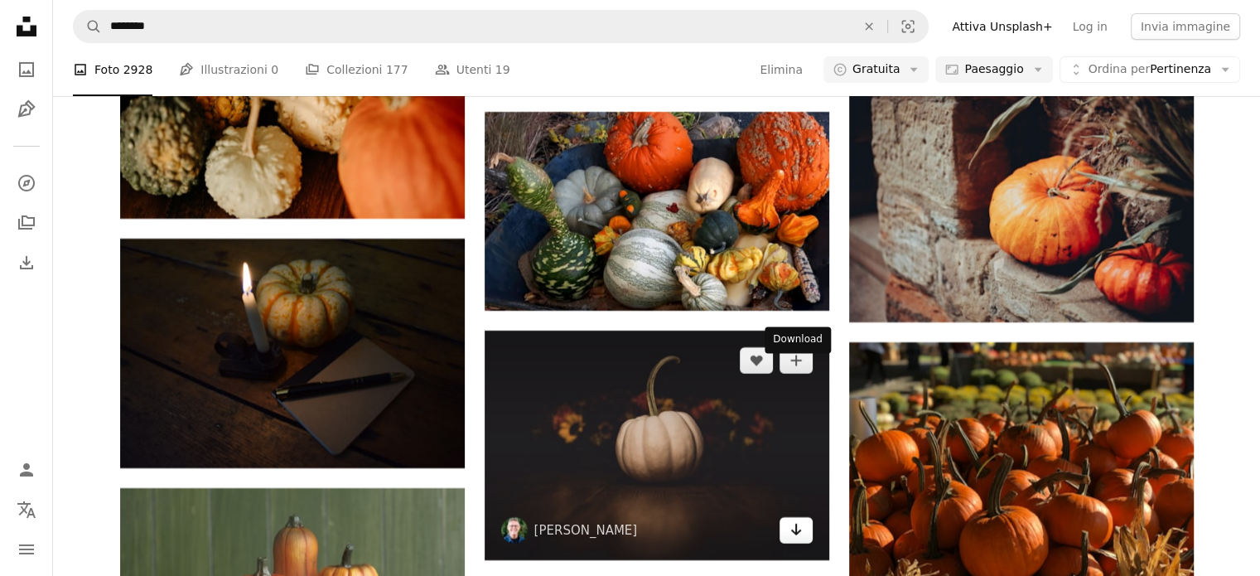
click at [798, 519] on icon "Arrow pointing down" at bounding box center [795, 529] width 13 height 20
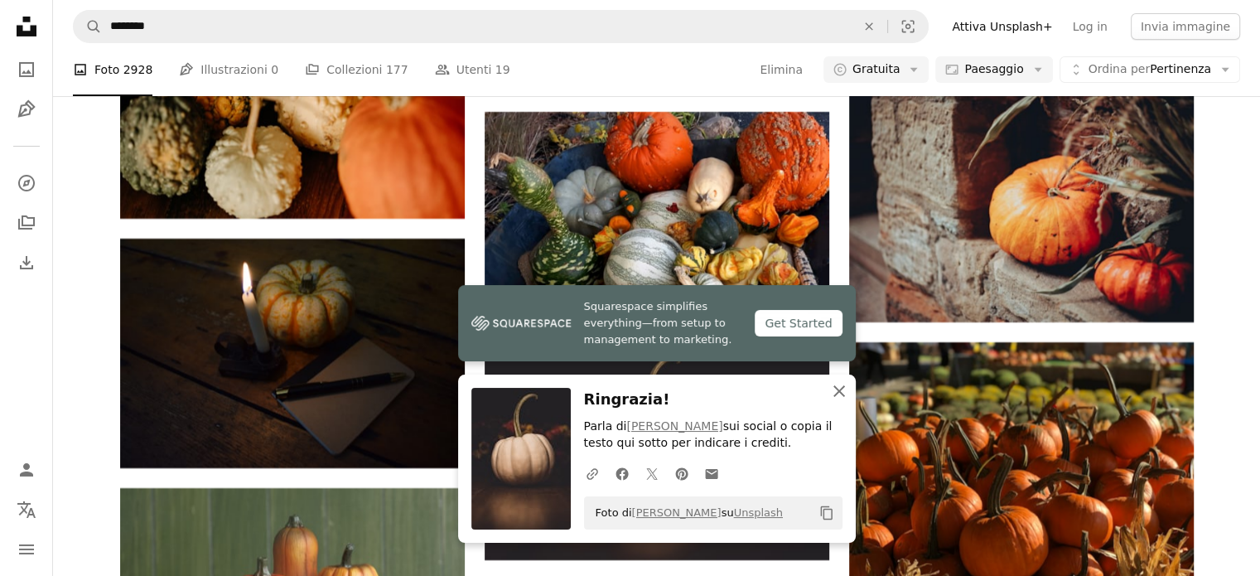
click at [841, 391] on icon "An X shape" at bounding box center [839, 391] width 20 height 20
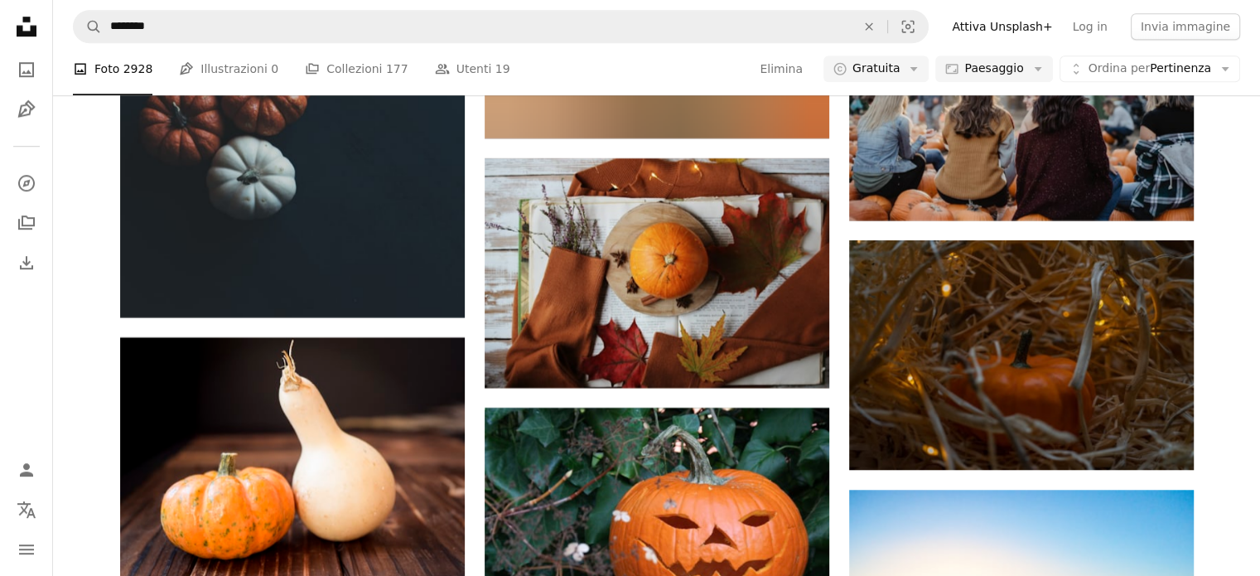
scroll to position [70751, 0]
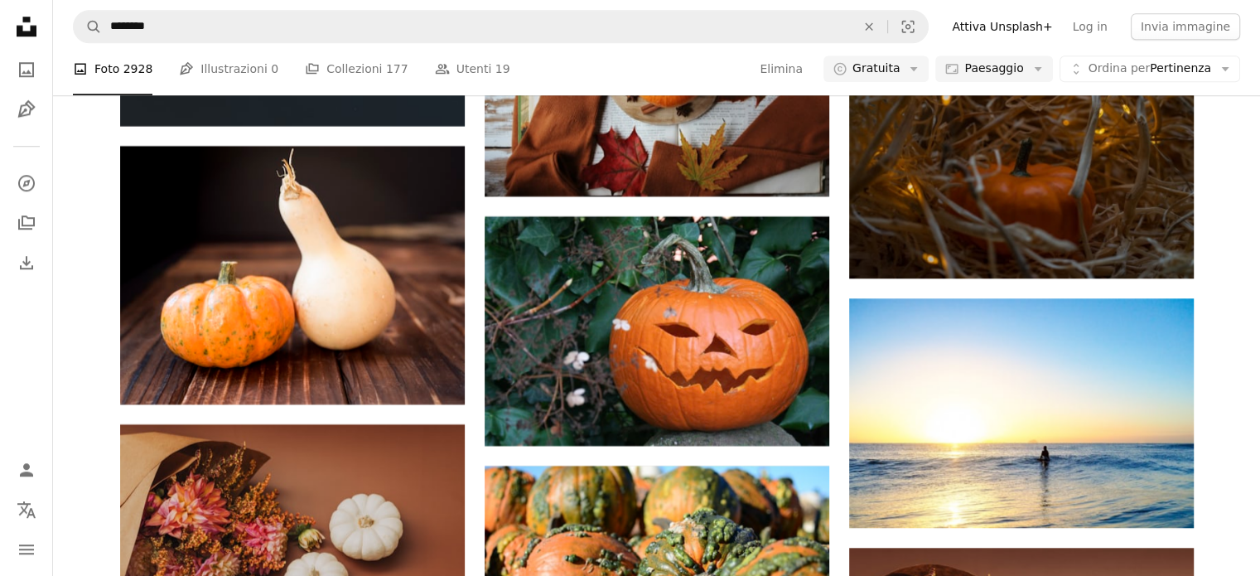
drag, startPoint x: 898, startPoint y: 326, endPoint x: 1039, endPoint y: 483, distance: 211.1
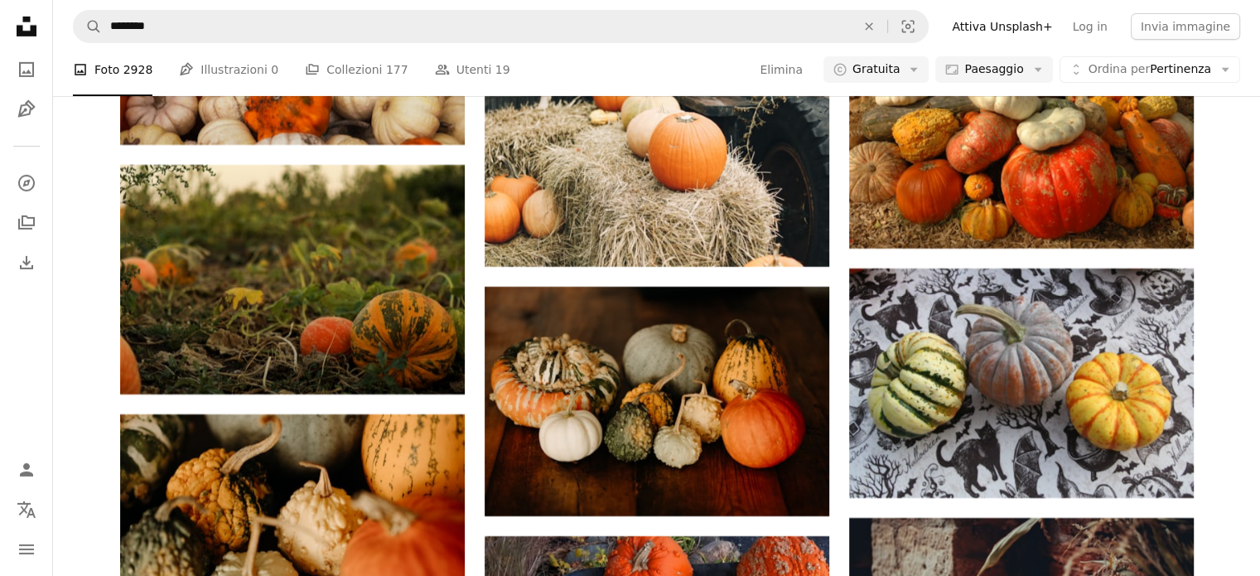
scroll to position [68487, 0]
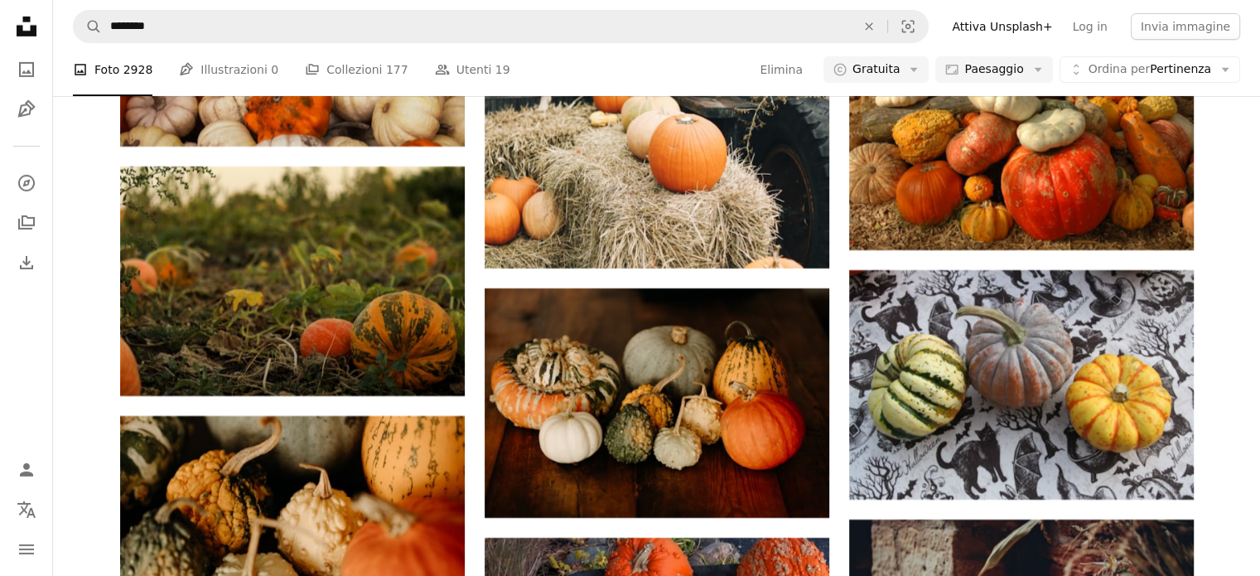
drag, startPoint x: 1001, startPoint y: 301, endPoint x: 1050, endPoint y: 327, distance: 55.6
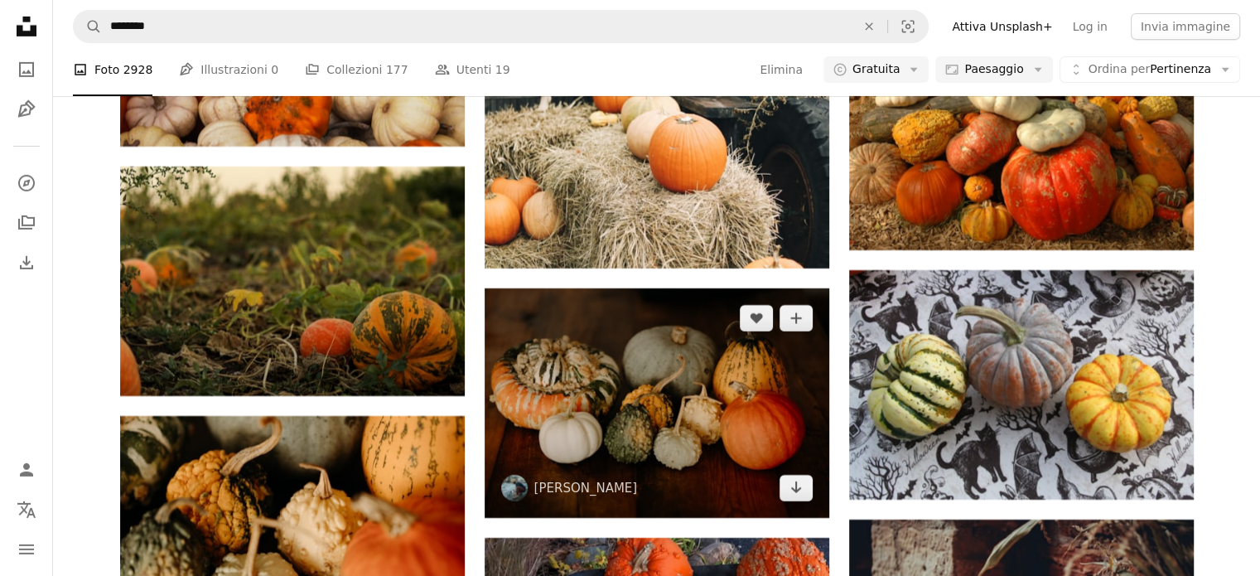
click at [725, 288] on img at bounding box center [656, 402] width 345 height 229
